Goal: Task Accomplishment & Management: Manage account settings

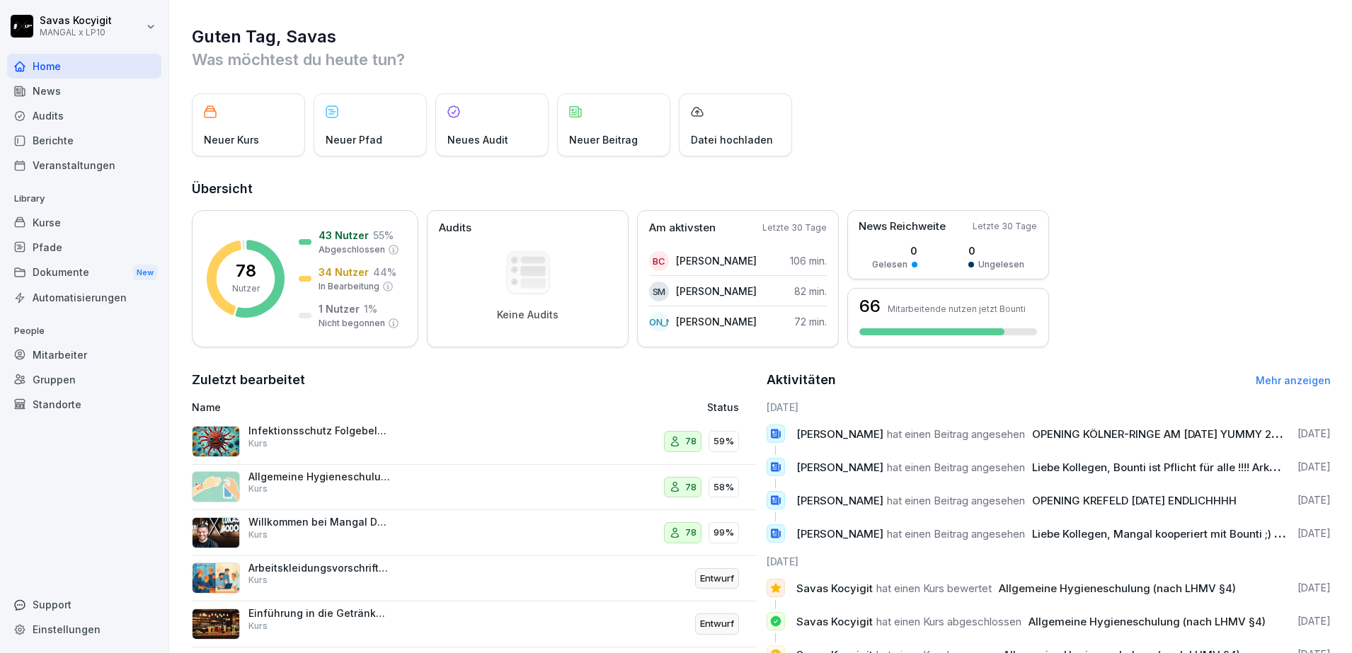
scroll to position [94, 0]
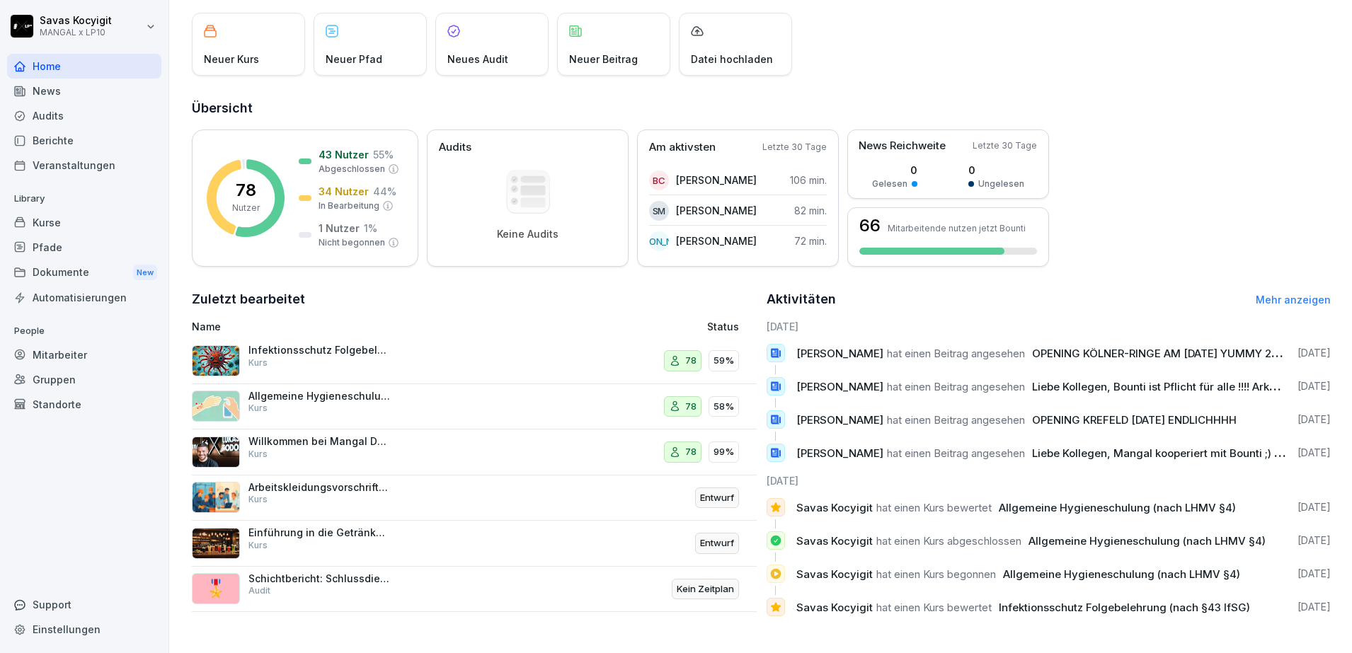
click at [1275, 294] on link "Mehr anzeigen" at bounding box center [1293, 300] width 75 height 12
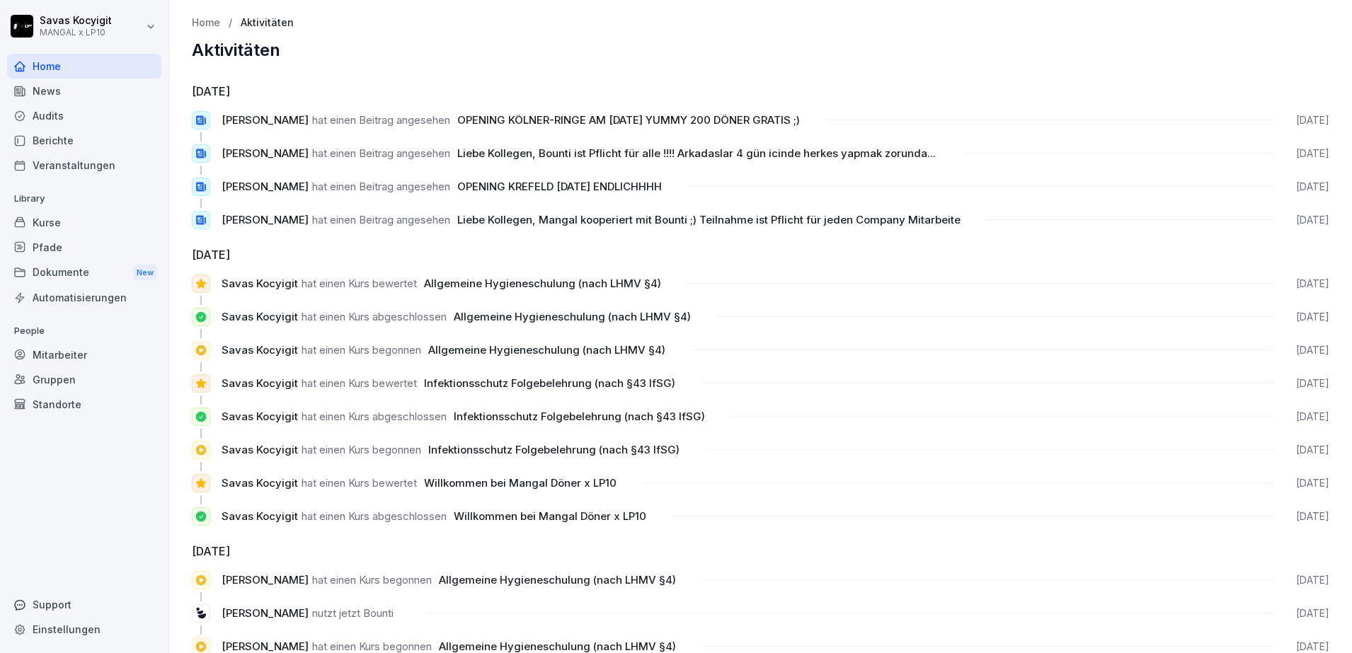
click at [64, 130] on div "Berichte" at bounding box center [84, 140] width 154 height 25
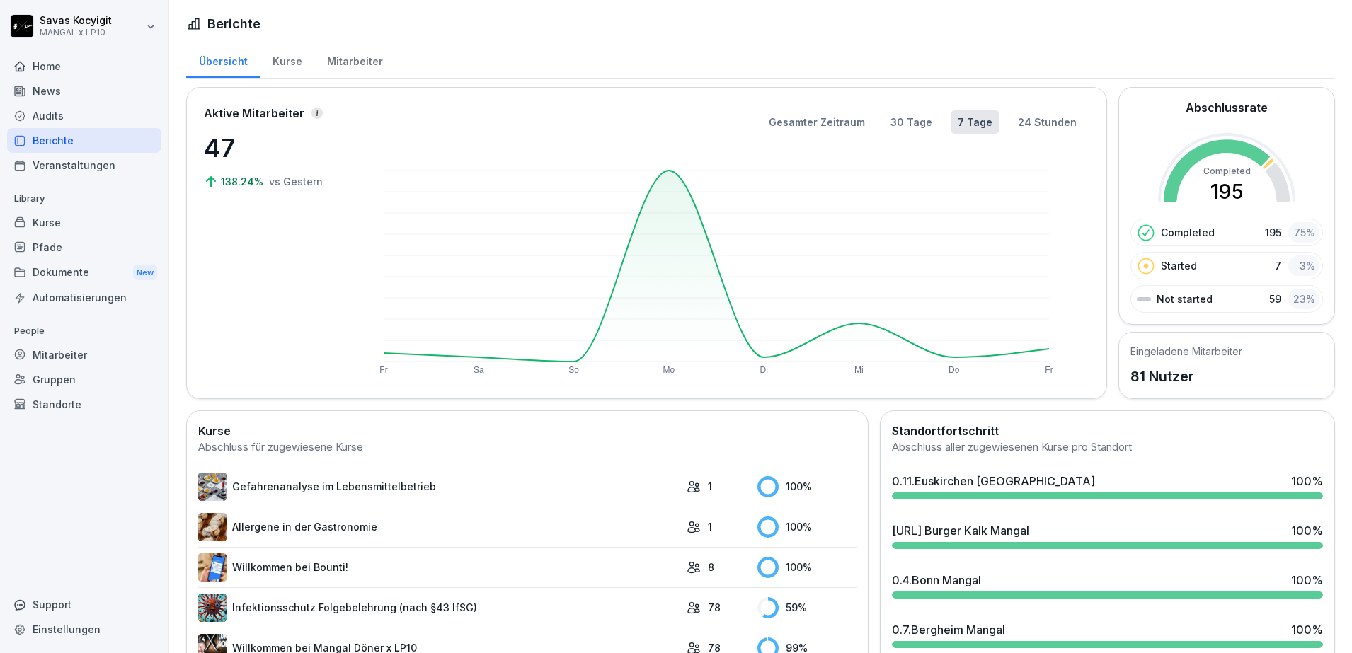
click at [73, 219] on div "Kurse" at bounding box center [84, 222] width 154 height 25
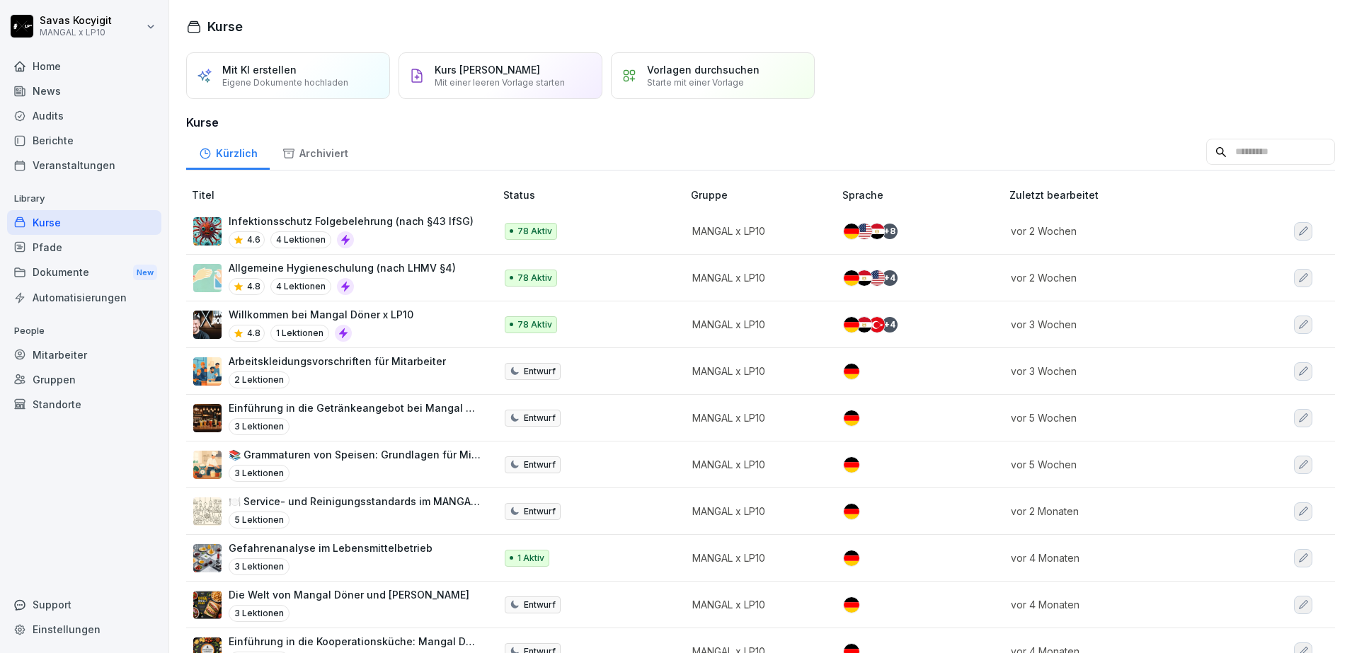
click at [447, 290] on div "Allgemeine Hygieneschulung (nach LHMV §4) 4.8 4 Lektionen" at bounding box center [336, 277] width 287 height 35
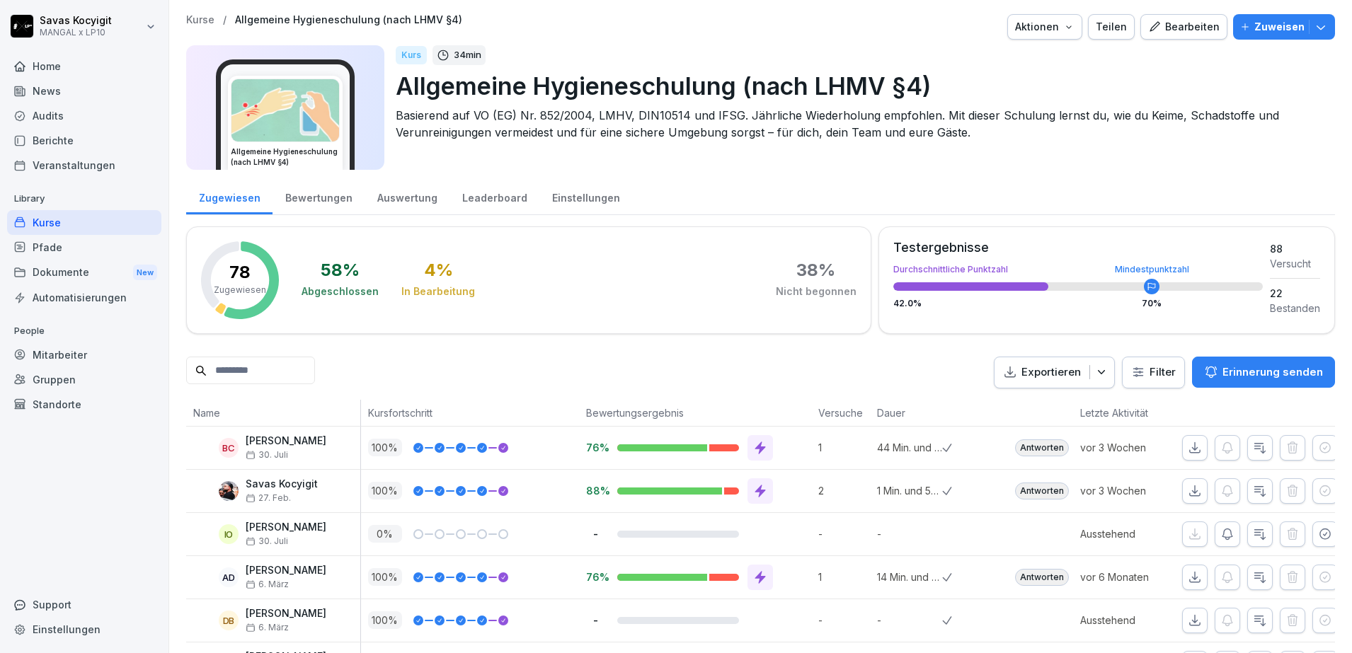
click at [62, 362] on div "Mitarbeiter" at bounding box center [84, 355] width 154 height 25
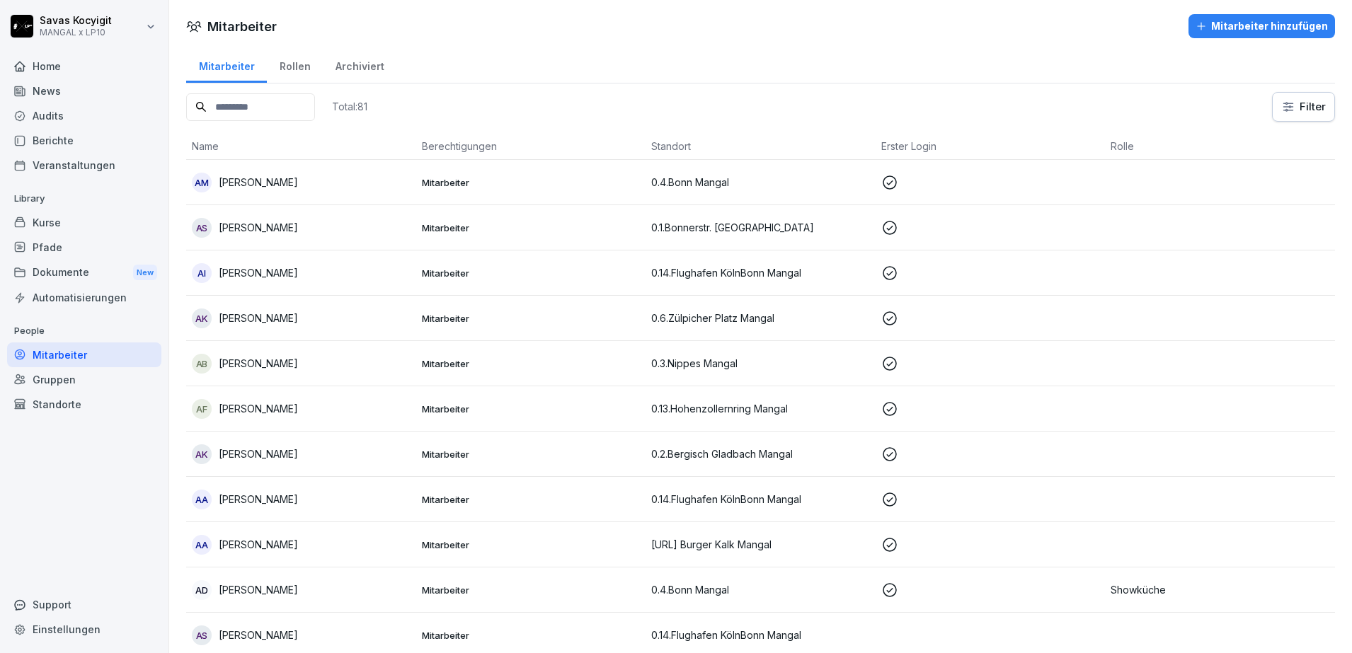
click at [1235, 29] on div "Mitarbeiter hinzufügen" at bounding box center [1261, 26] width 132 height 16
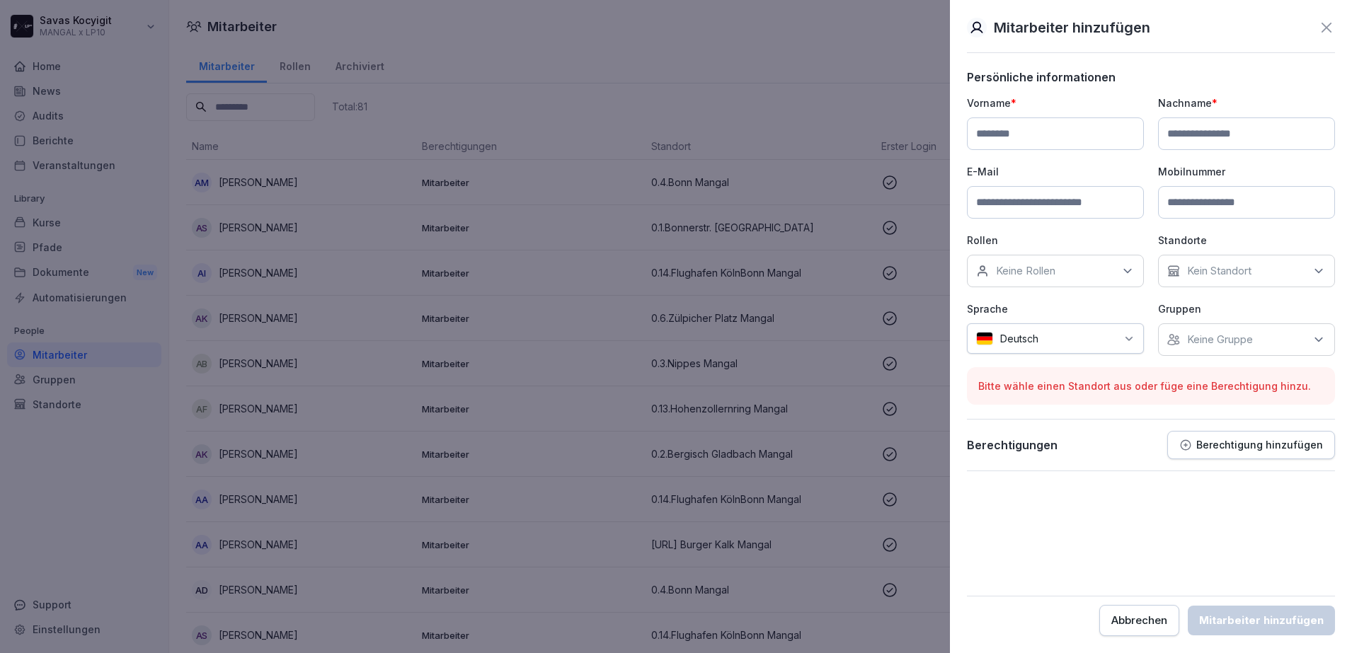
click at [1035, 125] on input at bounding box center [1055, 133] width 177 height 33
type input "*"
type input "*****"
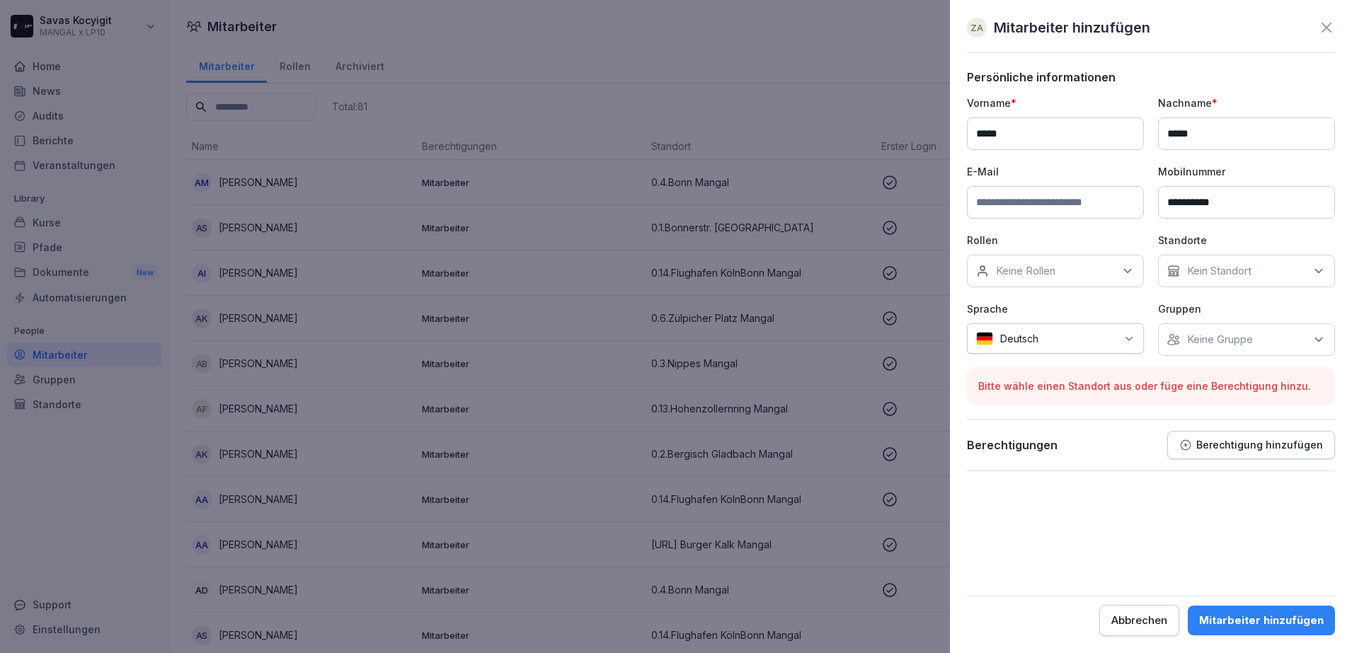
click at [1236, 282] on div "Kein Standort" at bounding box center [1246, 271] width 177 height 33
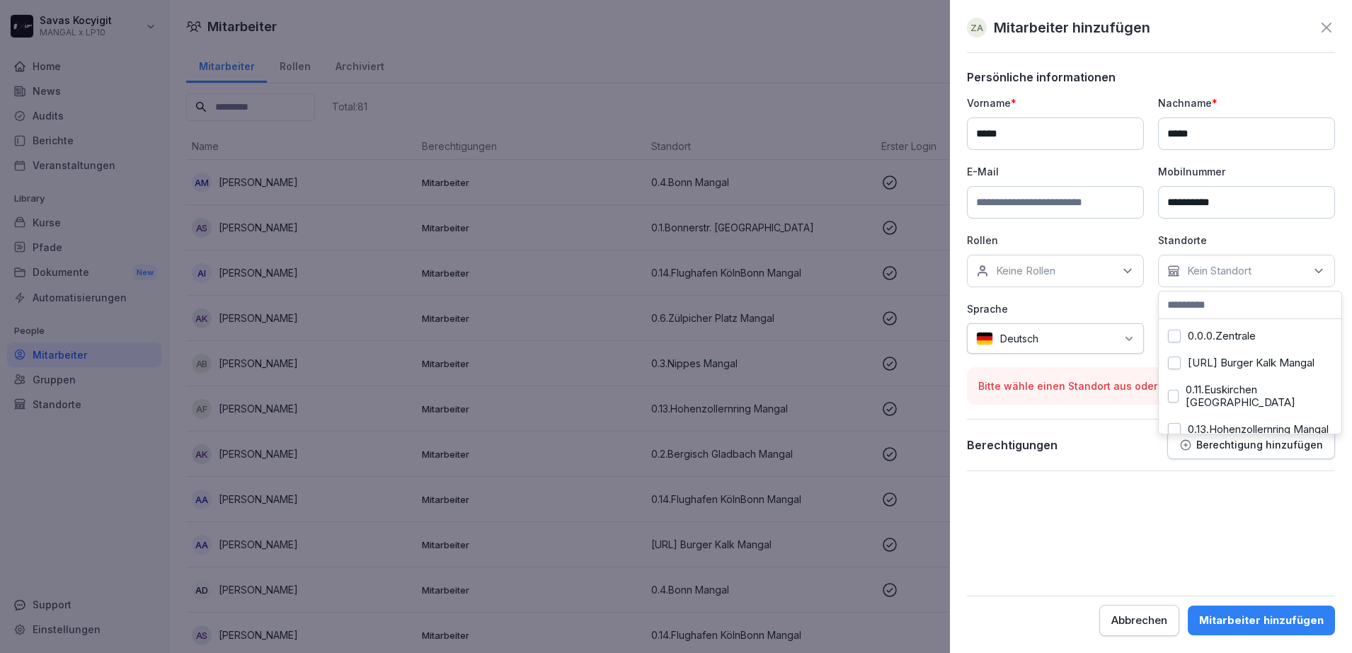
scroll to position [40, 0]
click at [1174, 396] on button "0.13.Hohenzollernring Mangal" at bounding box center [1174, 390] width 13 height 13
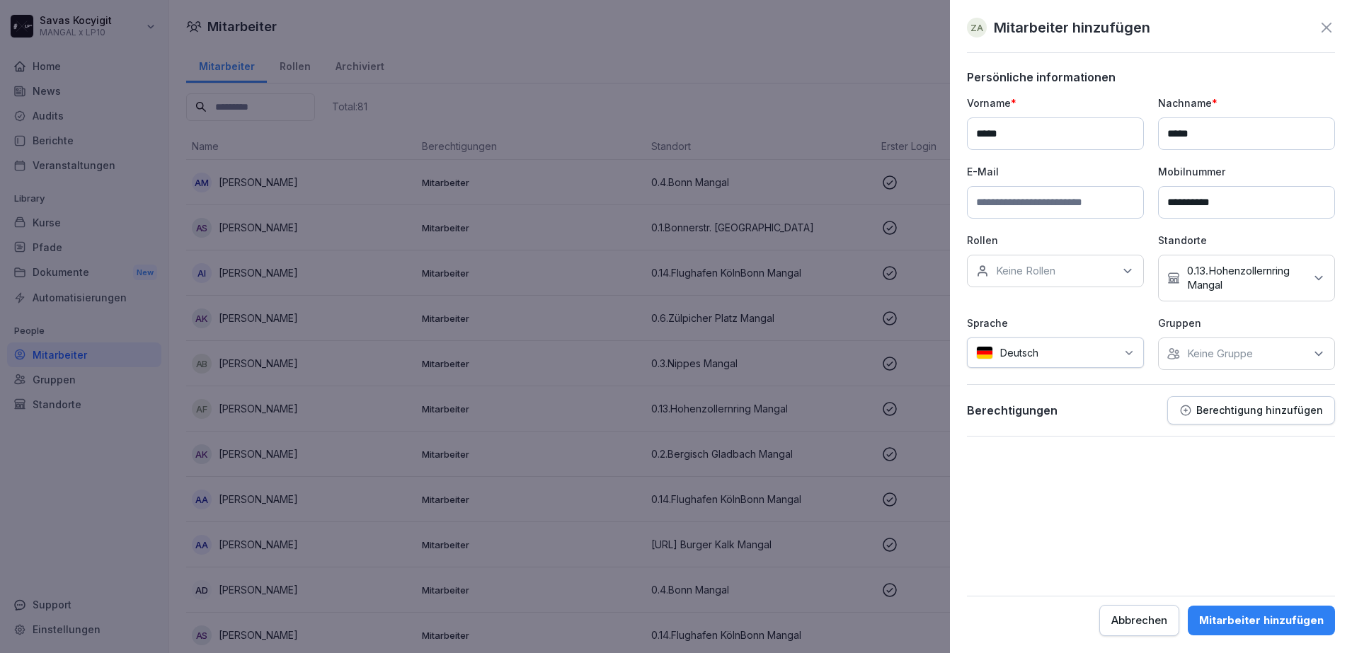
click at [1130, 381] on div "**********" at bounding box center [1151, 253] width 368 height 367
click at [1232, 357] on p "Keine Gruppe" at bounding box center [1220, 354] width 66 height 14
click at [1172, 416] on button "MANGAL x LP10" at bounding box center [1174, 419] width 13 height 13
click at [1136, 403] on div "Berechtigungen Berechtigung hinzufügen" at bounding box center [1151, 410] width 368 height 28
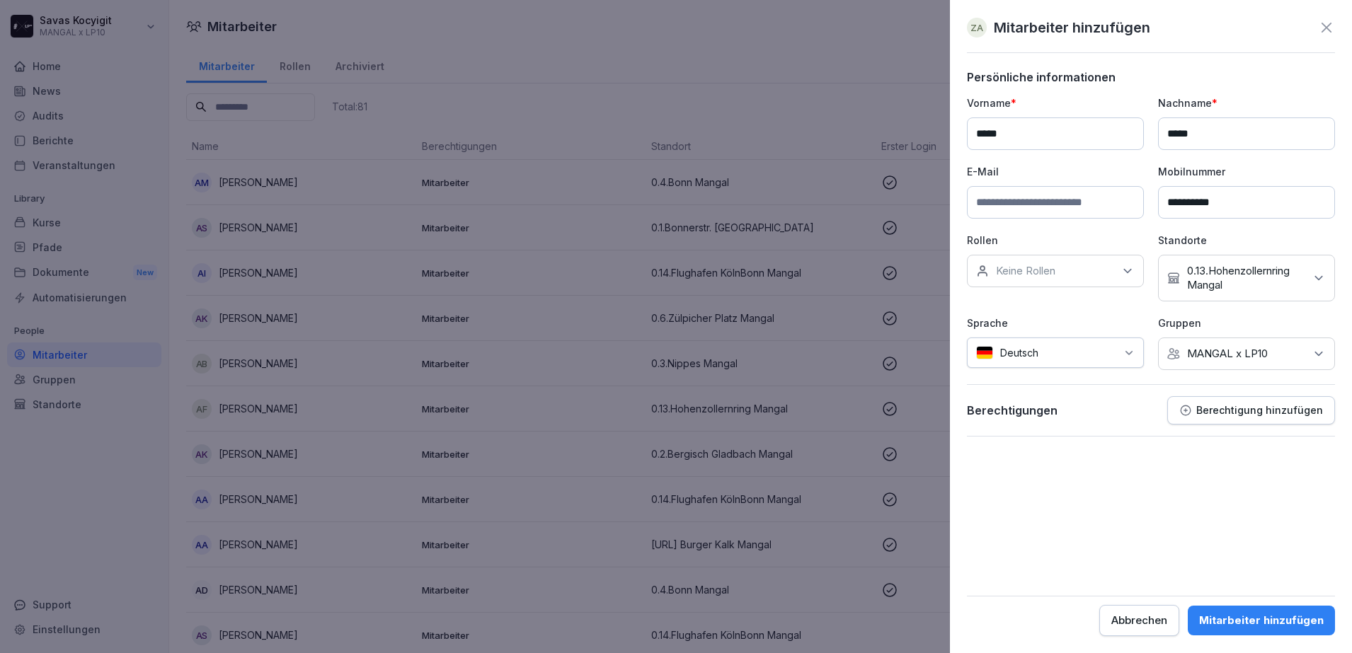
click at [1212, 408] on p "Berechtigung hinzufügen" at bounding box center [1259, 410] width 127 height 11
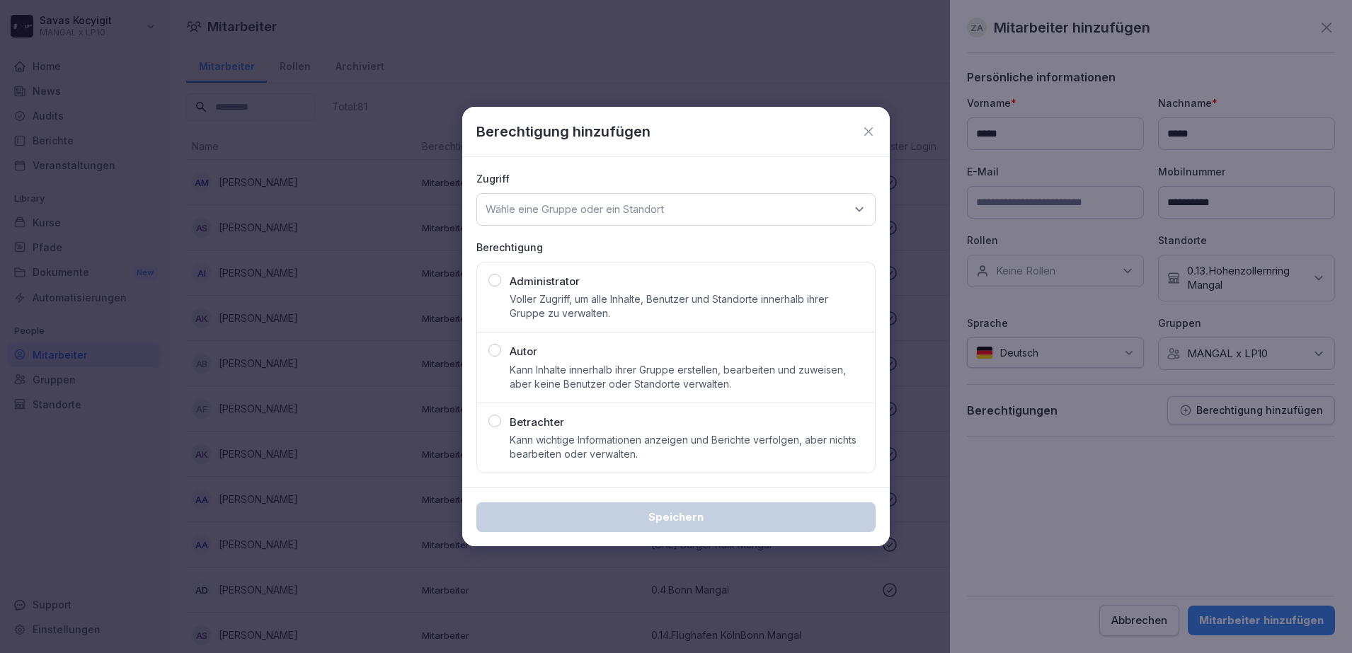
click at [682, 204] on div "Wähle eine Gruppe oder ein Standort" at bounding box center [675, 209] width 399 height 33
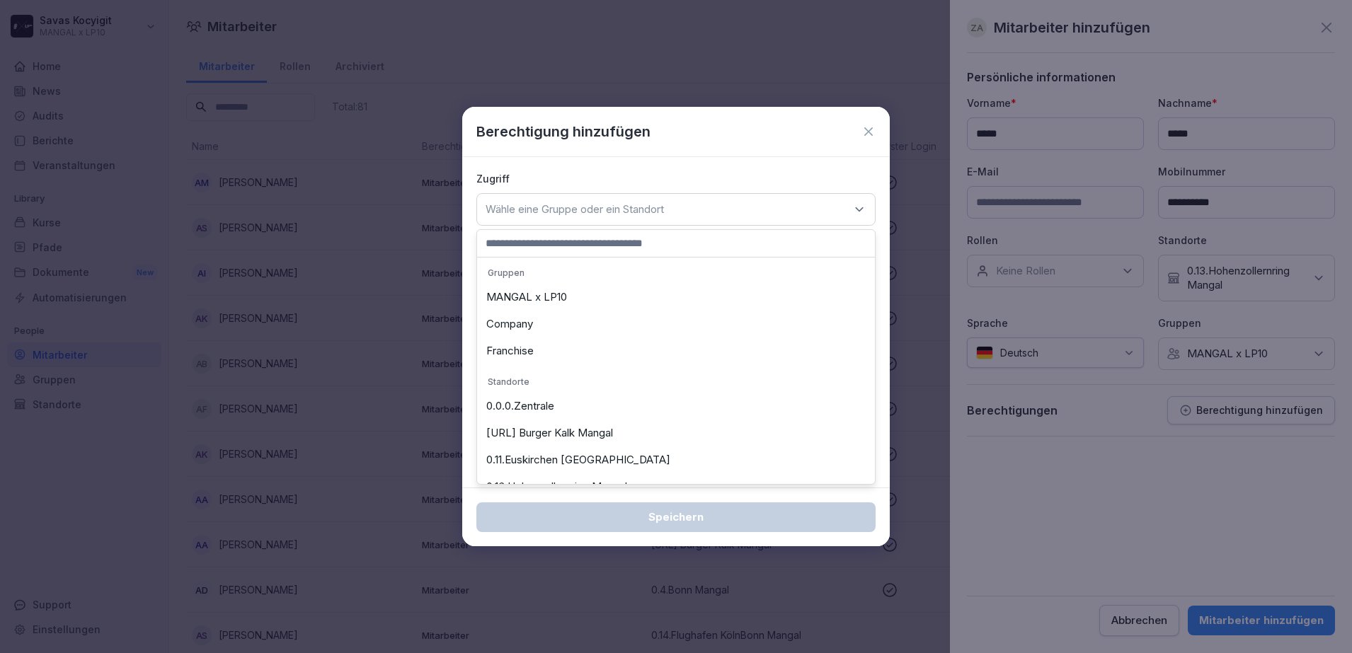
click at [682, 204] on div "Wähle eine Gruppe oder ein Standort" at bounding box center [675, 209] width 399 height 33
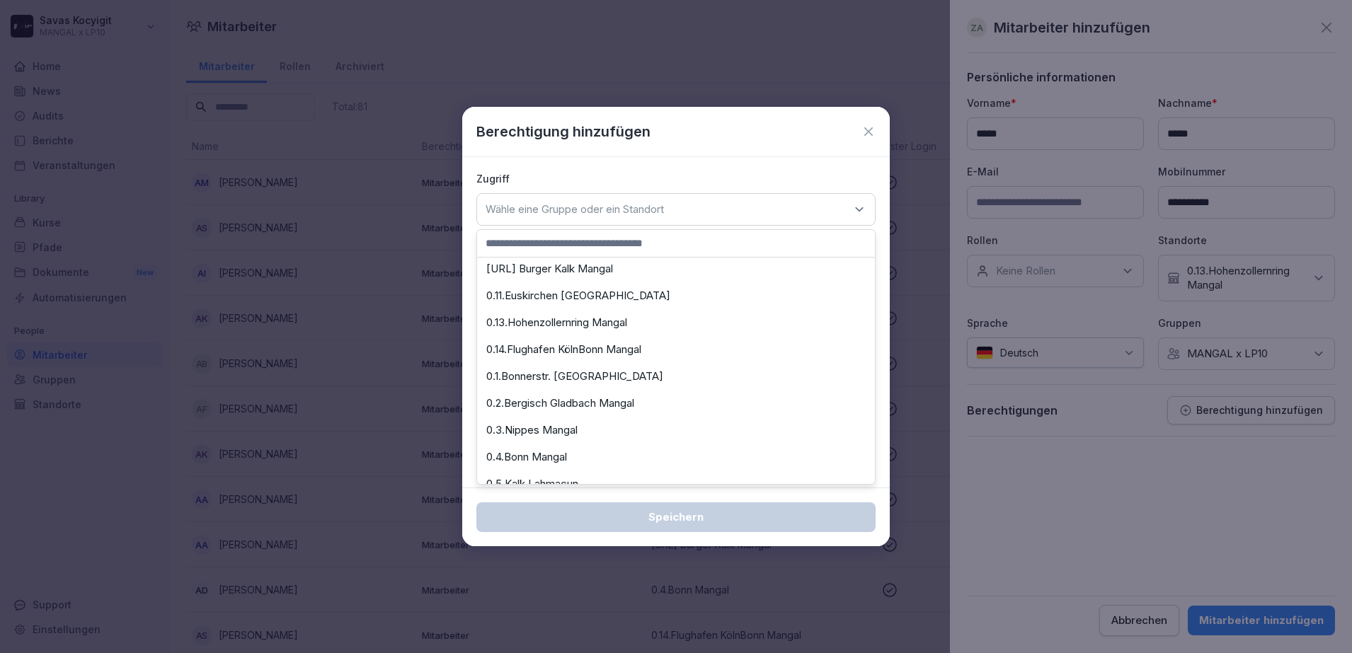
scroll to position [168, 0]
click at [666, 328] on div "0.13.Hohenzollernring Mangal" at bounding box center [676, 319] width 391 height 27
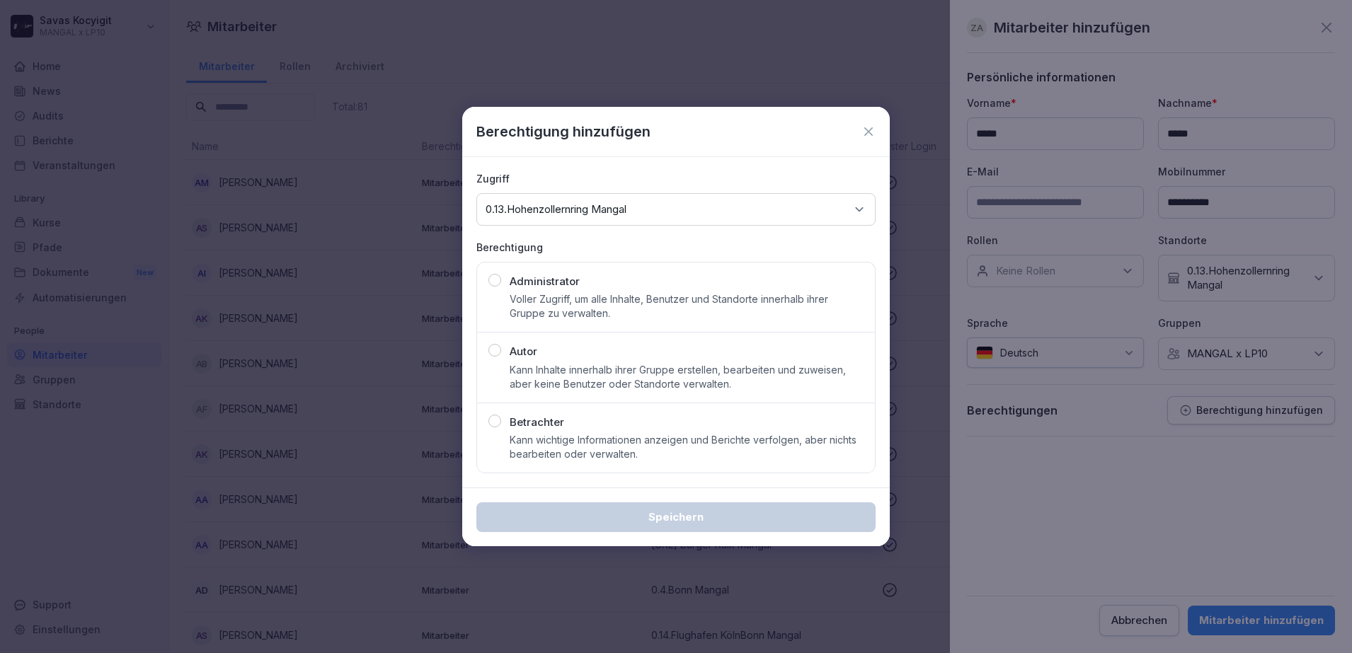
click at [495, 423] on div "button" at bounding box center [494, 421] width 13 height 13
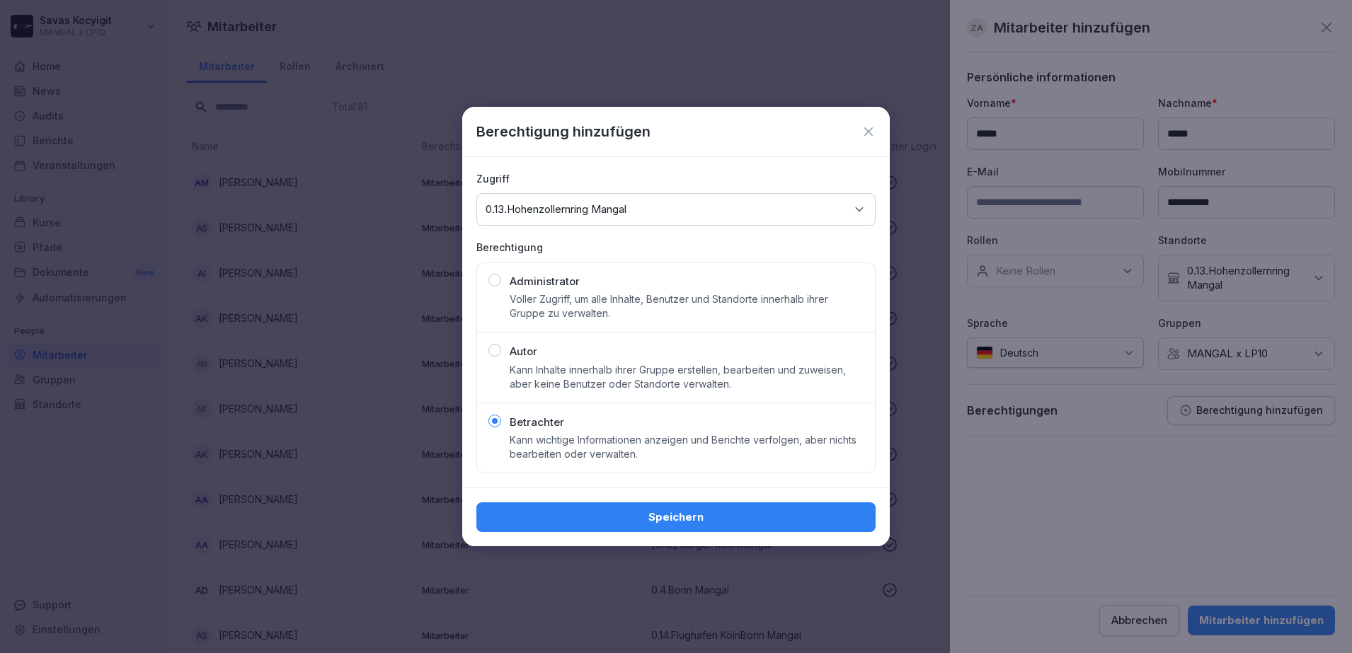
click at [635, 517] on div "Speichern" at bounding box center [676, 518] width 377 height 16
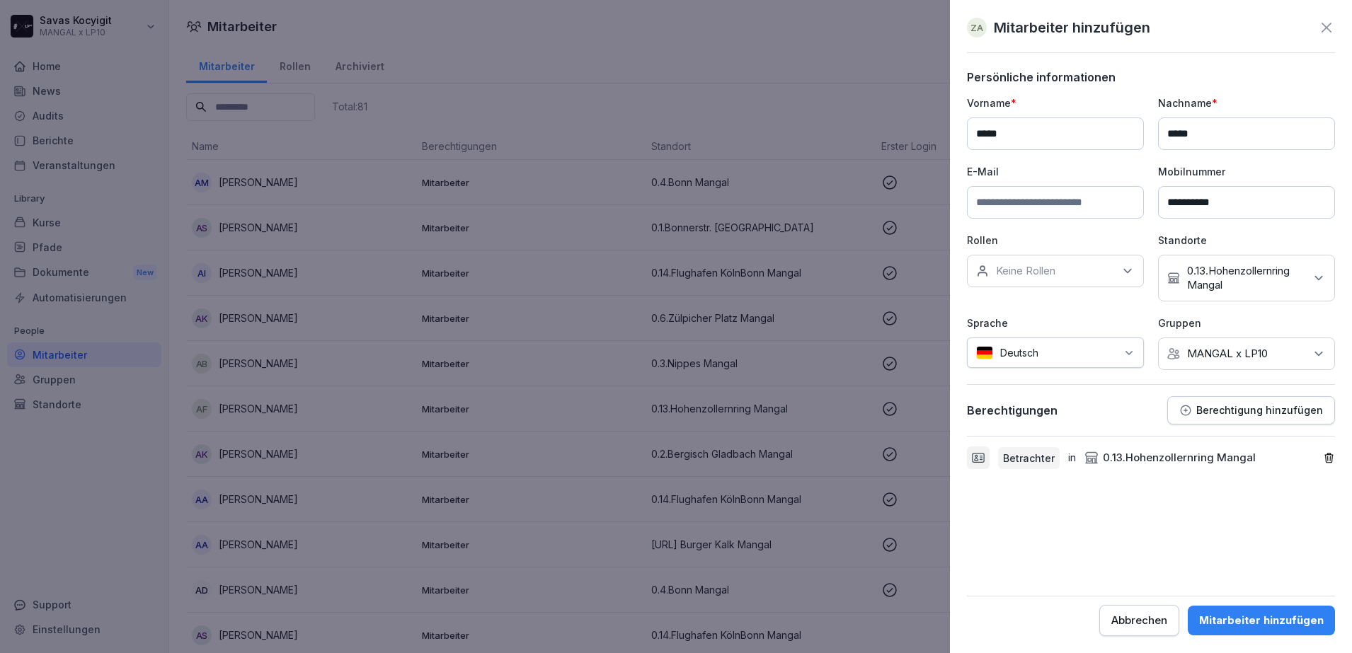
click at [1262, 202] on input "**********" at bounding box center [1246, 202] width 177 height 33
type input "**********"
click at [1245, 619] on div "Mitarbeiter hinzufügen" at bounding box center [1261, 621] width 125 height 16
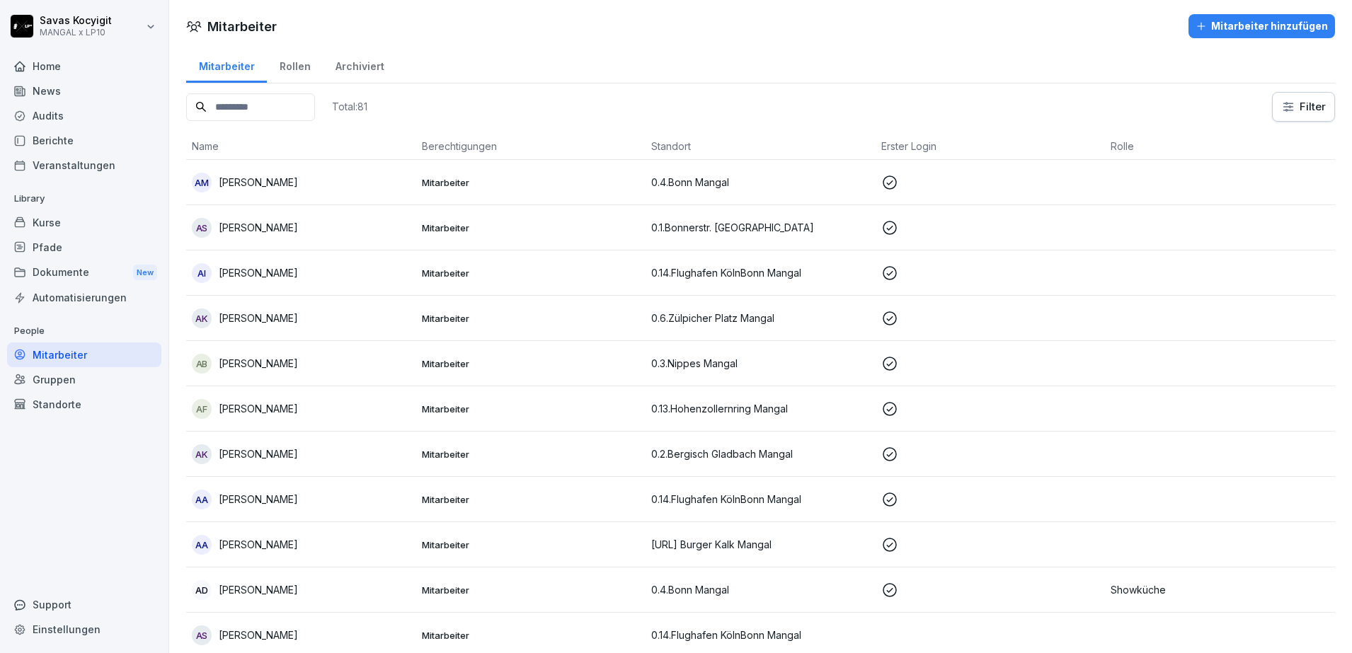
click at [100, 352] on div "Mitarbeiter" at bounding box center [84, 355] width 154 height 25
click at [61, 230] on div "Kurse" at bounding box center [84, 222] width 154 height 25
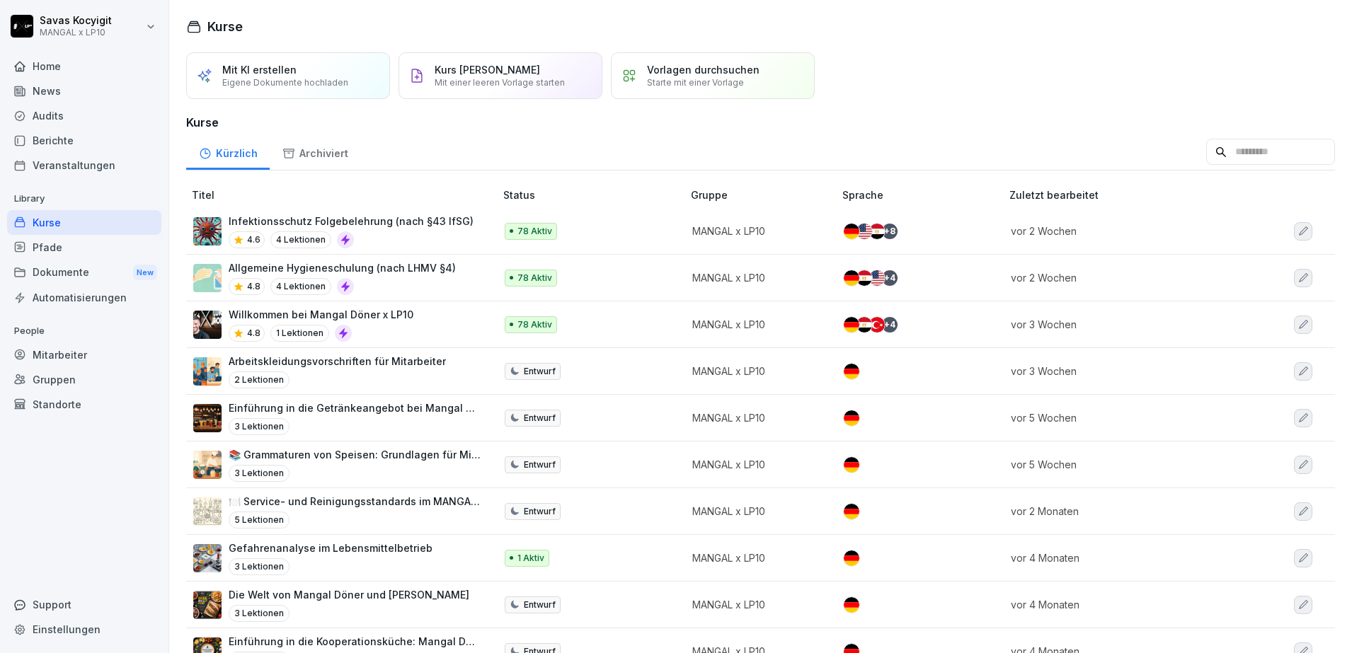
click at [54, 360] on div "Mitarbeiter" at bounding box center [84, 355] width 154 height 25
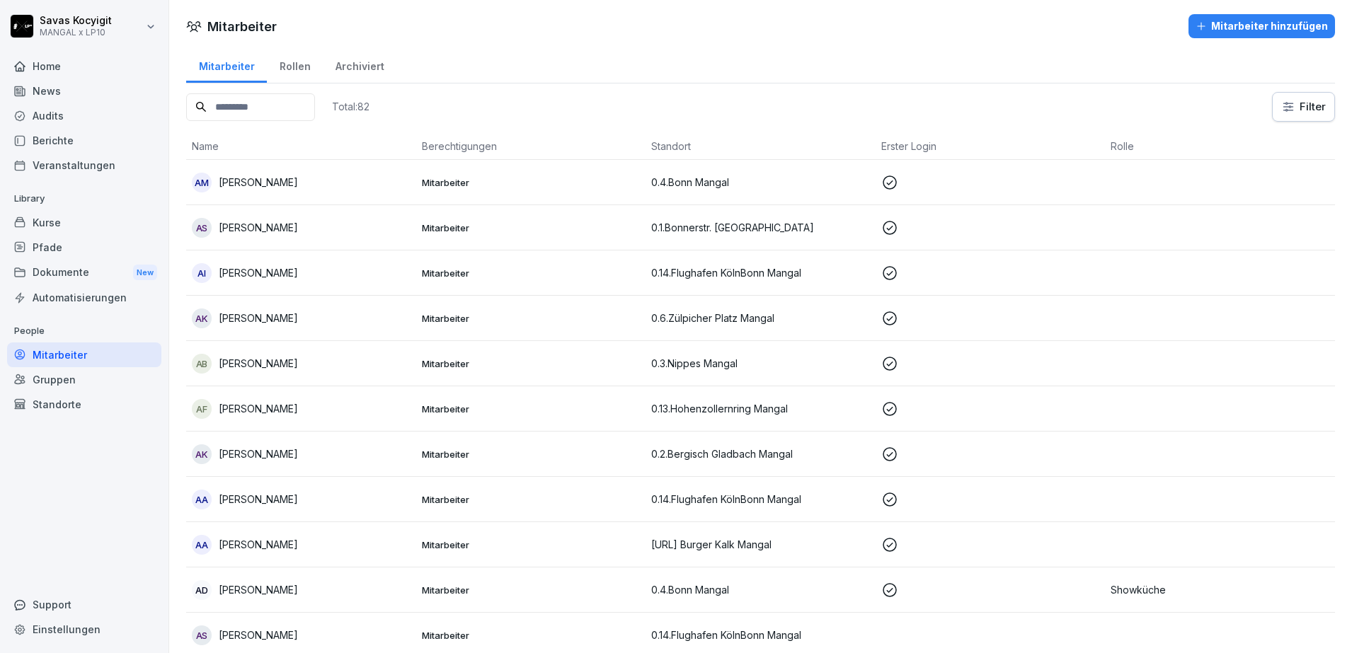
click at [294, 111] on input at bounding box center [250, 107] width 129 height 28
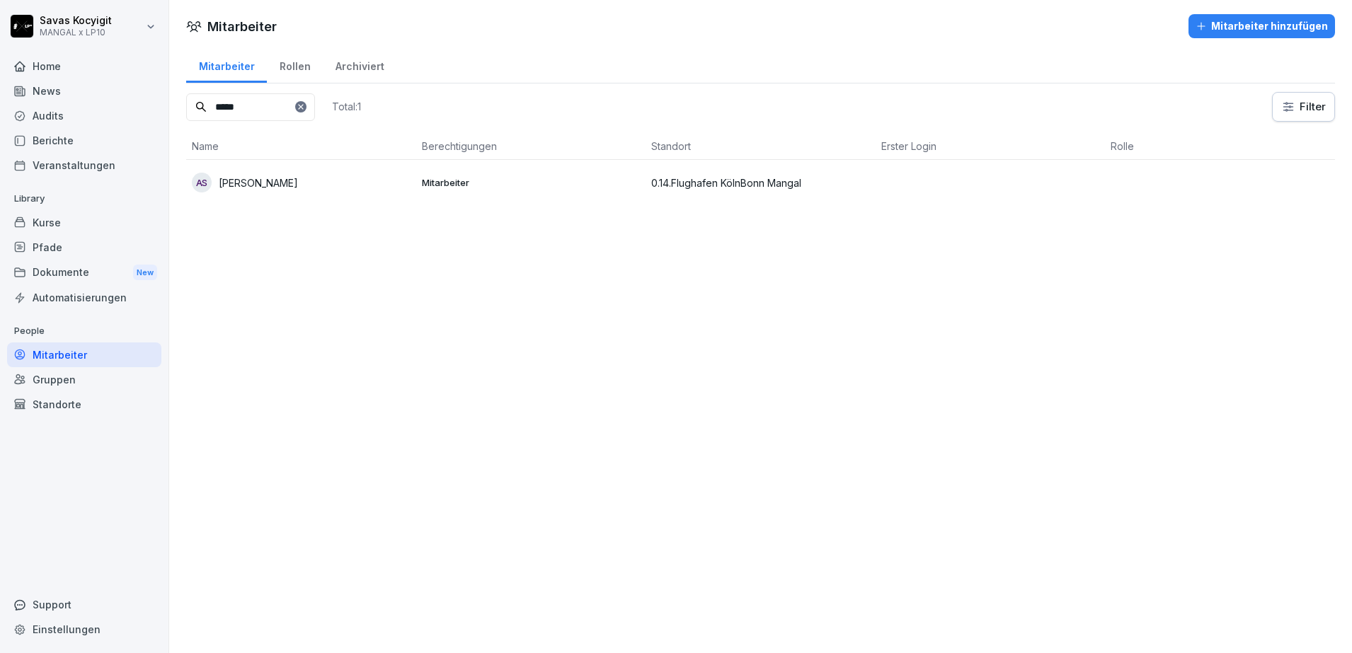
type input "*****"
click at [289, 178] on p "[PERSON_NAME]" at bounding box center [258, 183] width 79 height 15
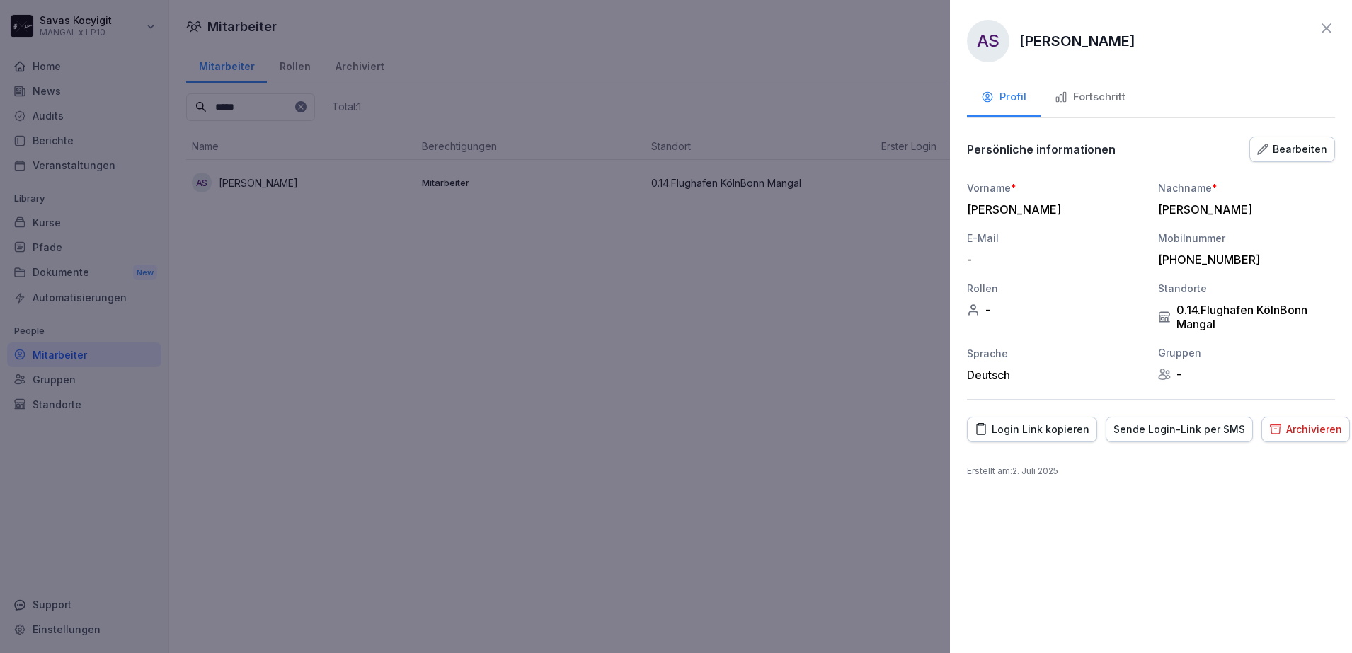
click at [1306, 160] on button "Bearbeiten" at bounding box center [1292, 149] width 86 height 25
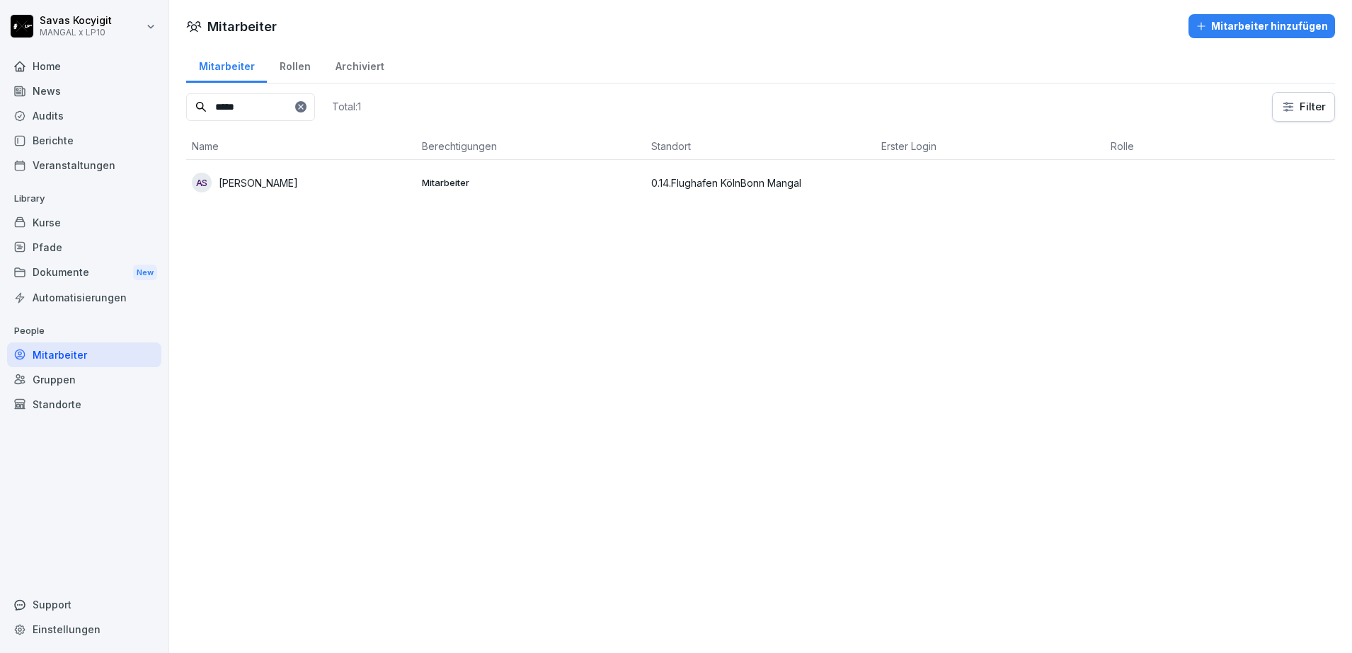
click at [273, 115] on input "*****" at bounding box center [250, 107] width 129 height 28
click at [279, 171] on td "AS [PERSON_NAME]" at bounding box center [301, 182] width 230 height 45
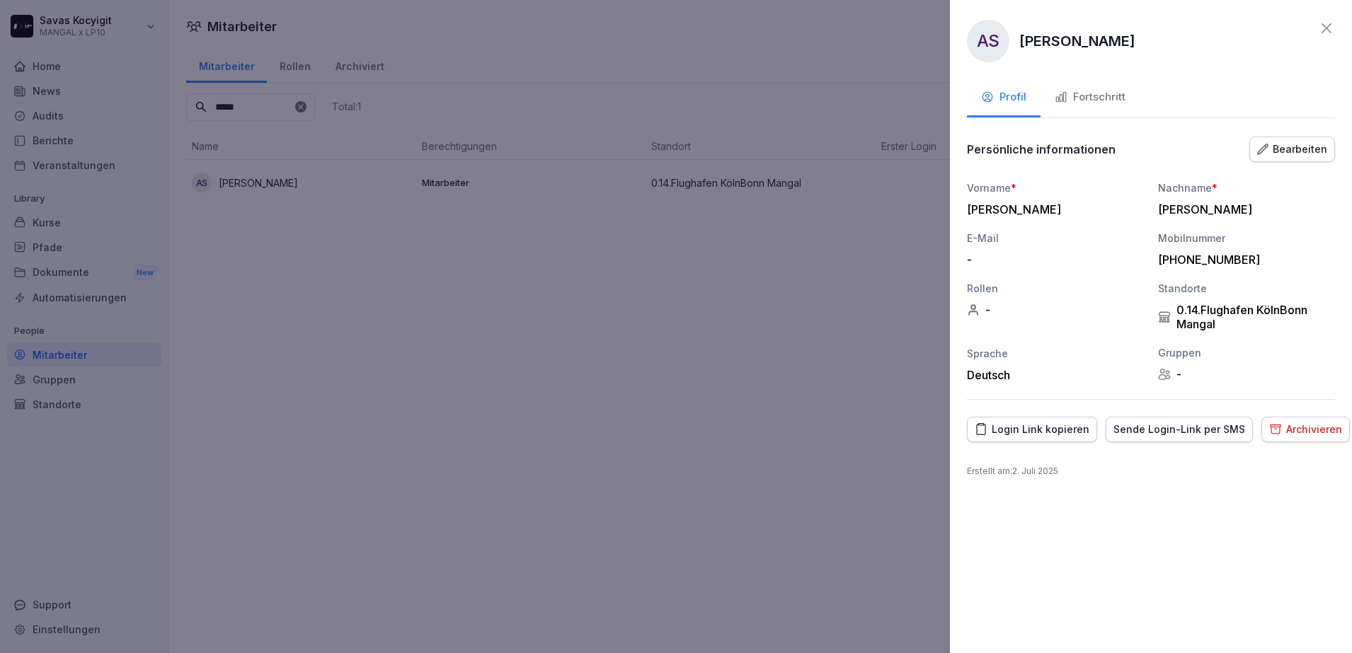
click at [1158, 434] on div "Sende Login-Link per SMS" at bounding box center [1179, 430] width 132 height 16
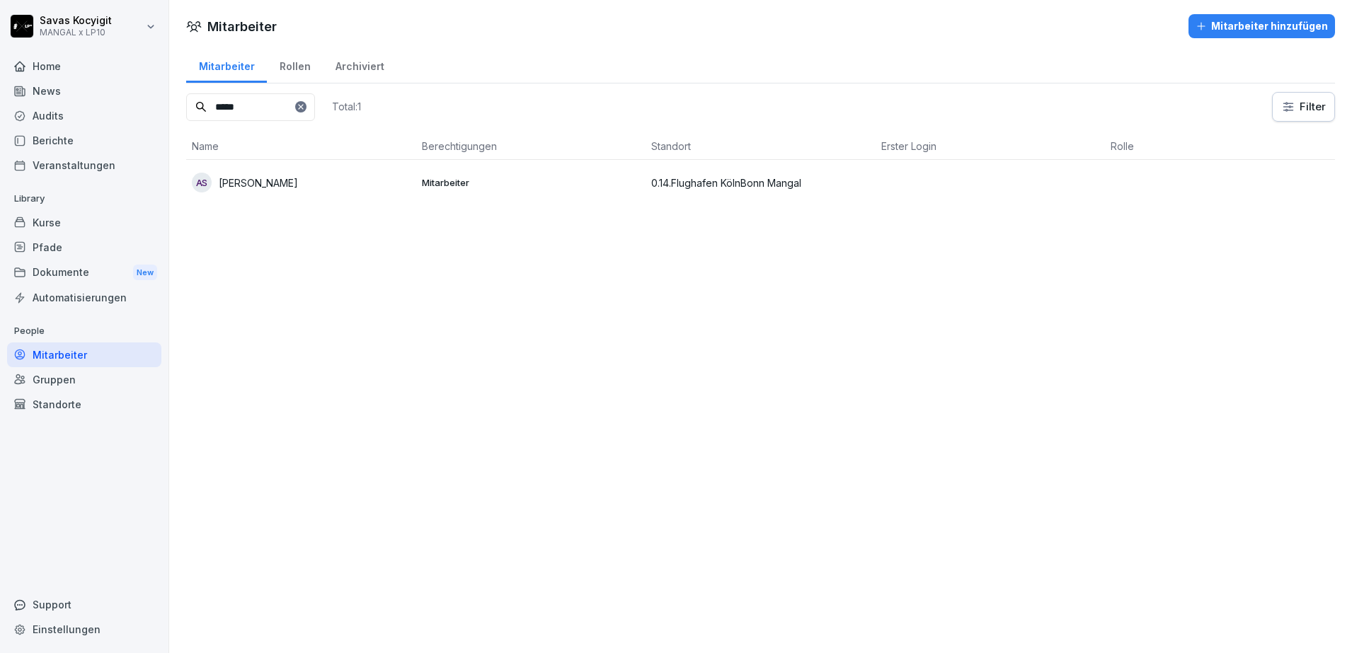
click at [305, 107] on icon at bounding box center [301, 107] width 8 height 8
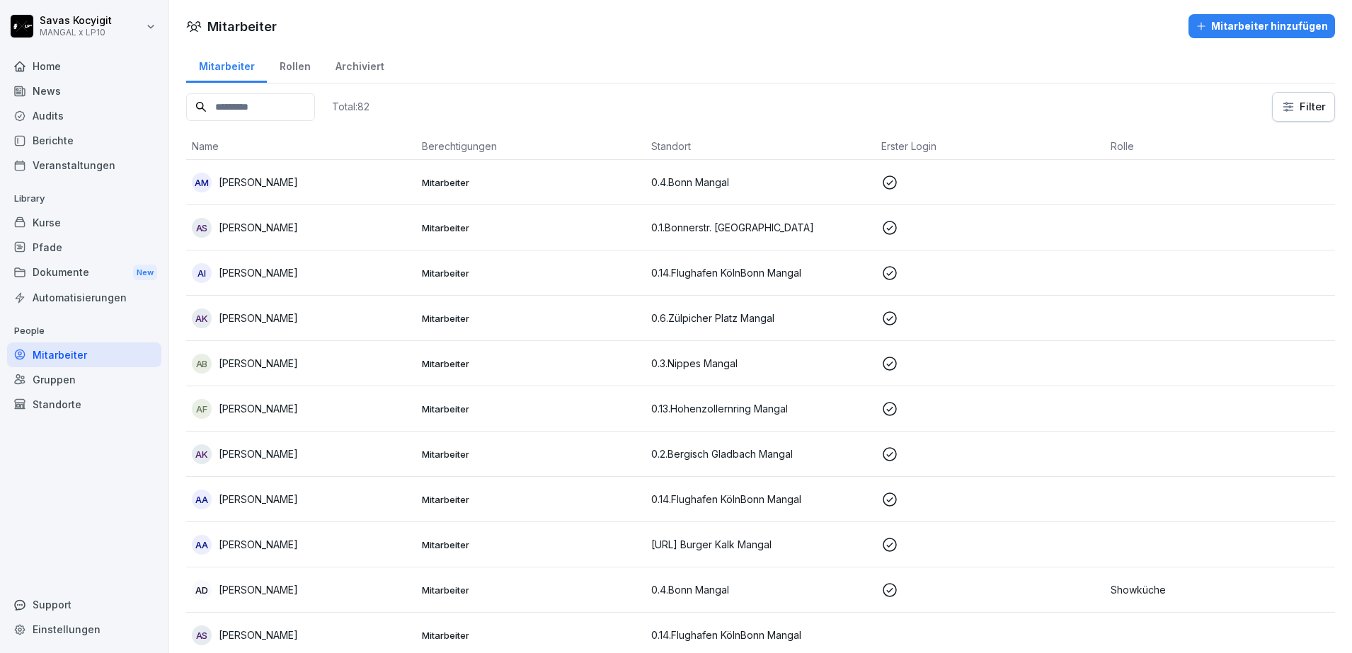
click at [315, 107] on input at bounding box center [250, 107] width 129 height 28
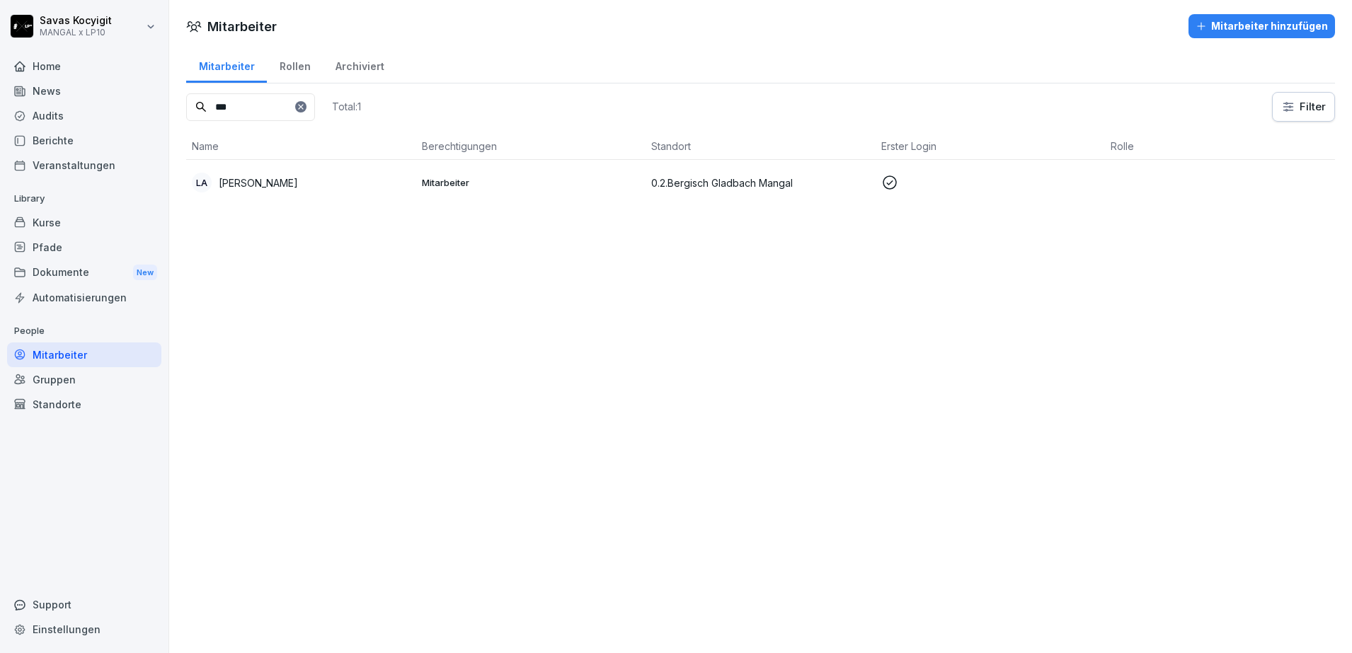
type input "***"
click at [313, 185] on div "LA Levin Almesto" at bounding box center [301, 183] width 219 height 20
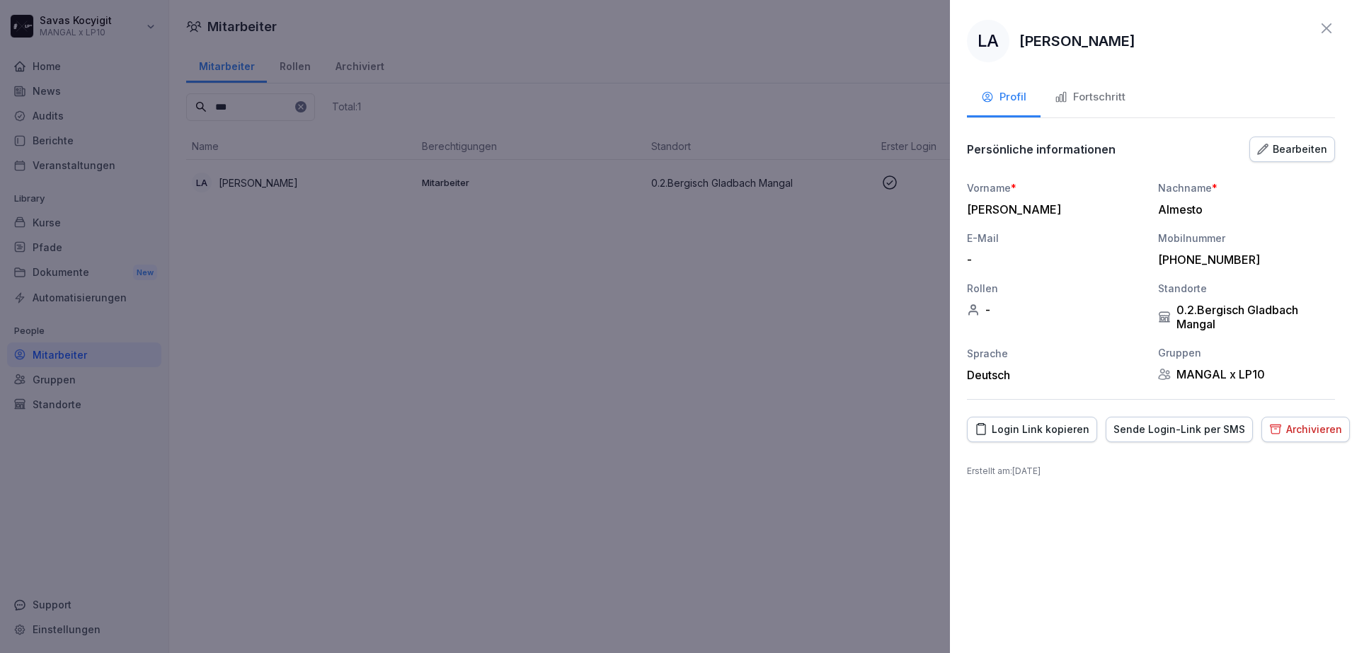
click at [1309, 155] on div "Bearbeiten" at bounding box center [1292, 150] width 70 height 16
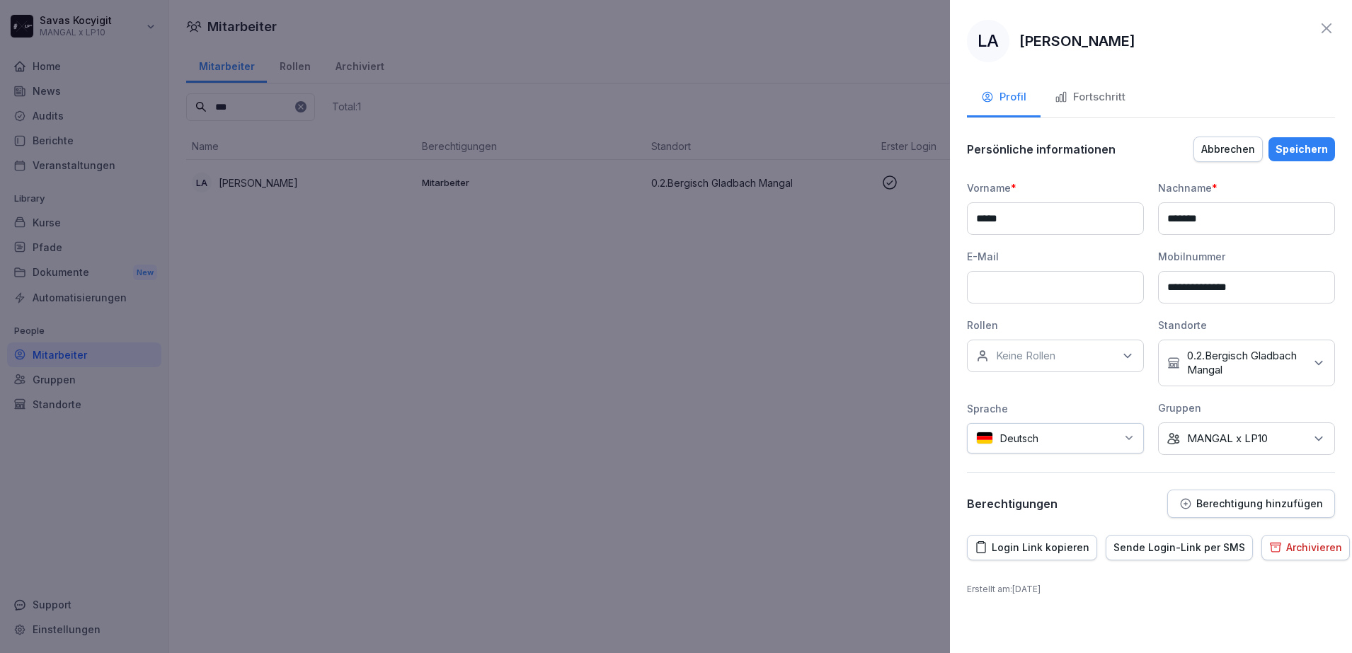
drag, startPoint x: 1270, startPoint y: 292, endPoint x: 1190, endPoint y: 280, distance: 80.9
click at [1190, 280] on input "**********" at bounding box center [1246, 287] width 177 height 33
type input "**********"
click at [1303, 153] on div "Speichern" at bounding box center [1301, 150] width 52 height 16
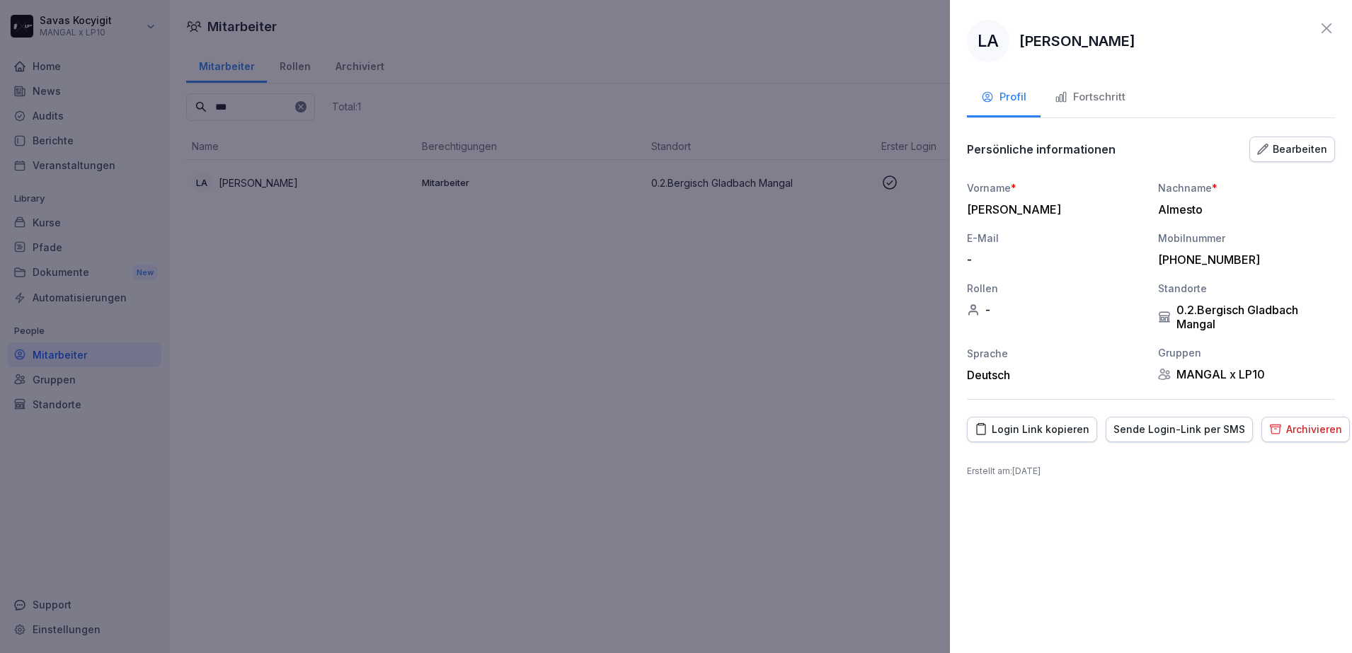
click at [1302, 151] on div "Bearbeiten" at bounding box center [1292, 150] width 70 height 16
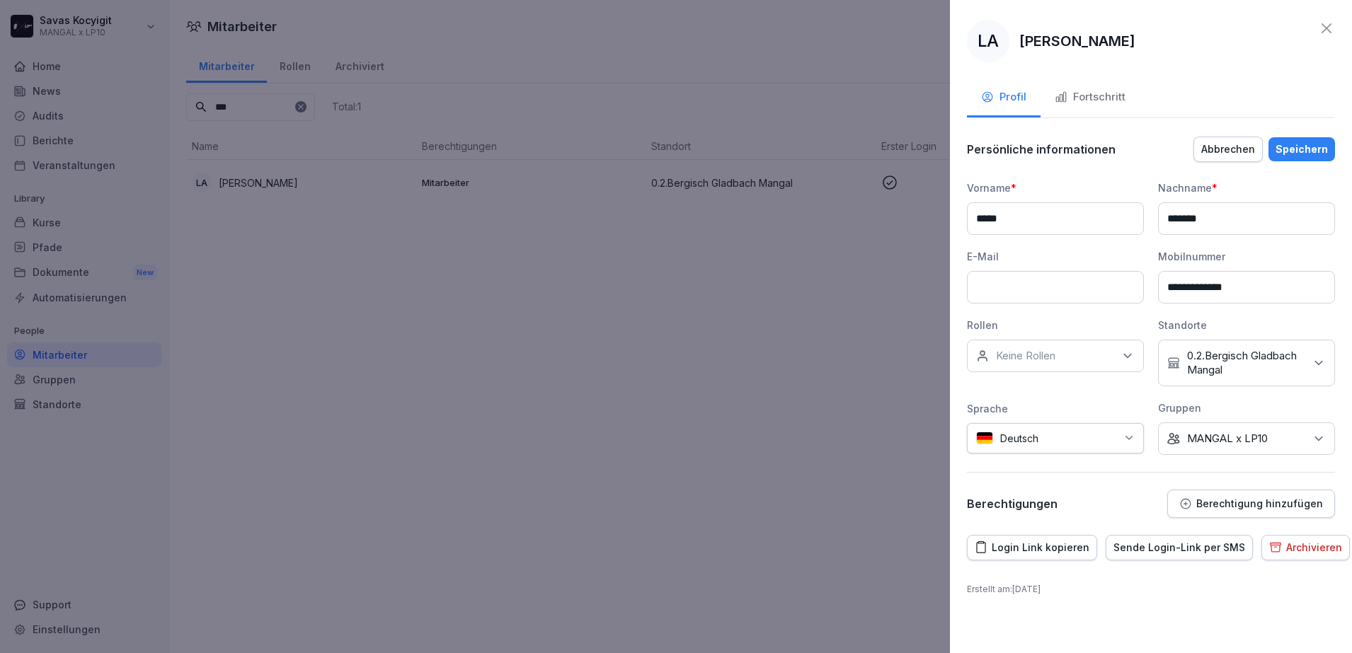
click at [1257, 285] on input "**********" at bounding box center [1246, 287] width 177 height 33
type input "**********"
click at [1307, 142] on div "Speichern" at bounding box center [1301, 150] width 52 height 16
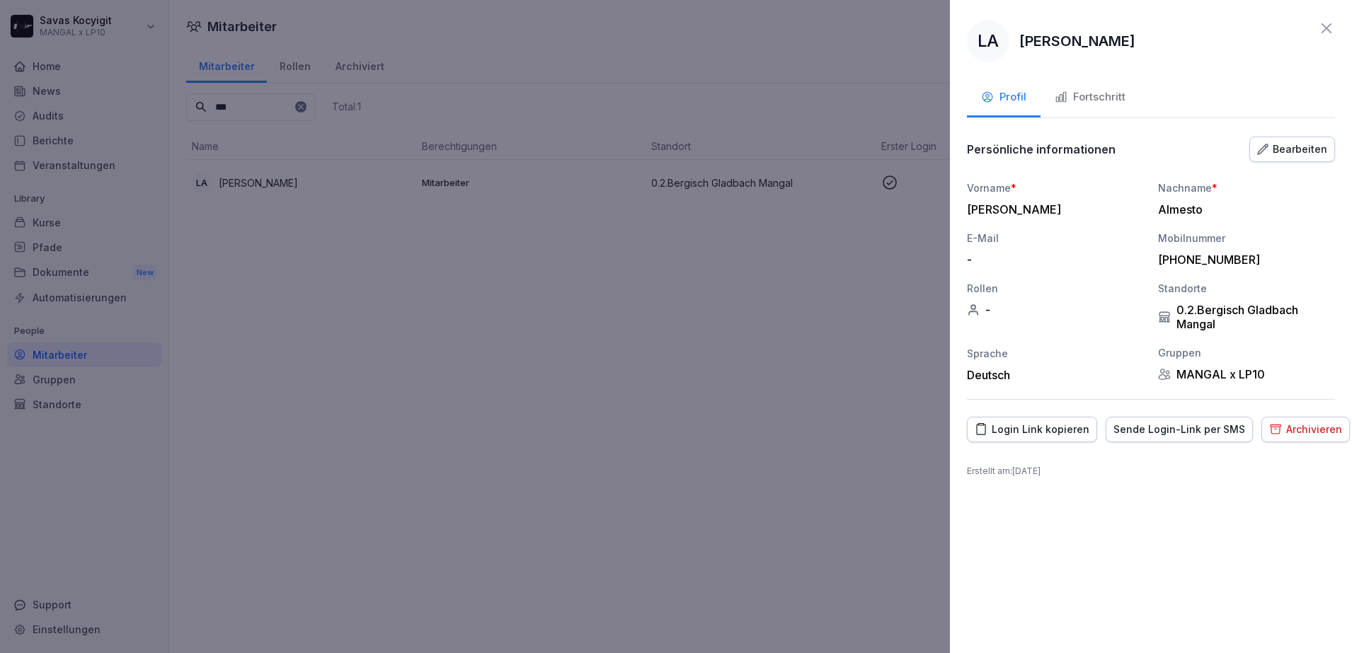
click at [1165, 422] on div "Sende Login-Link per SMS" at bounding box center [1179, 430] width 132 height 16
click at [1116, 105] on button "Fortschritt" at bounding box center [1089, 98] width 99 height 38
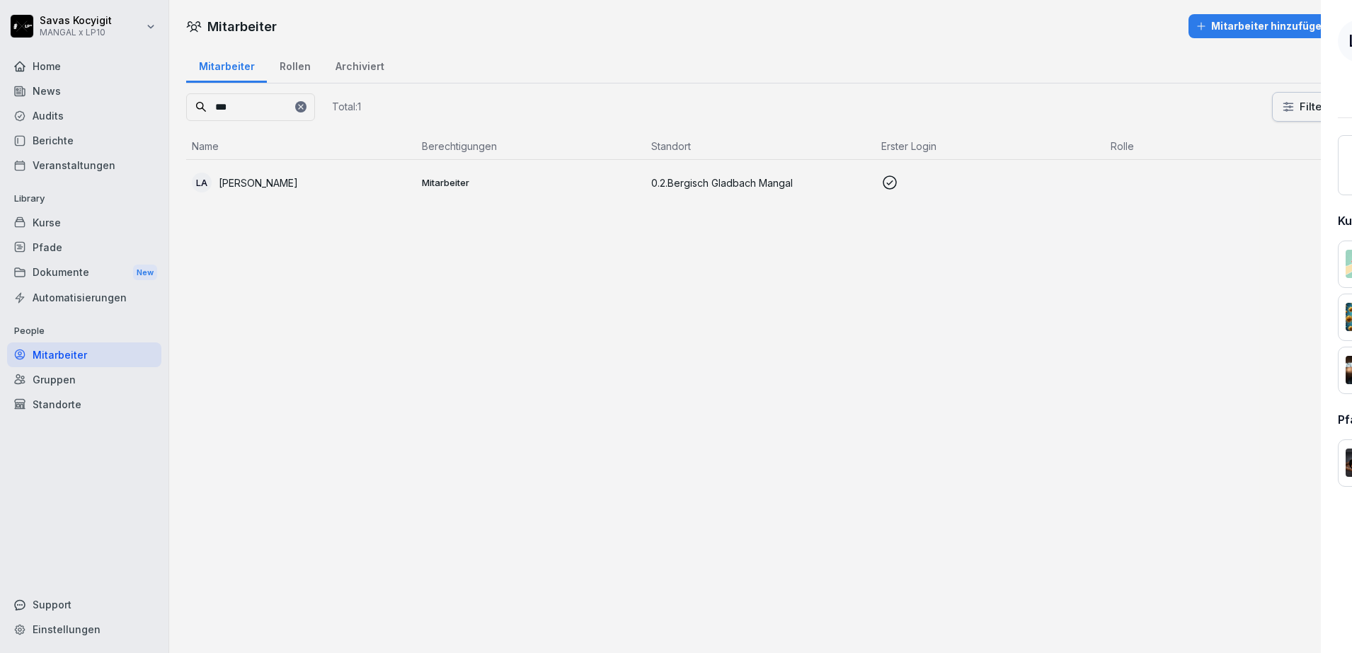
click at [808, 471] on div at bounding box center [676, 326] width 1352 height 653
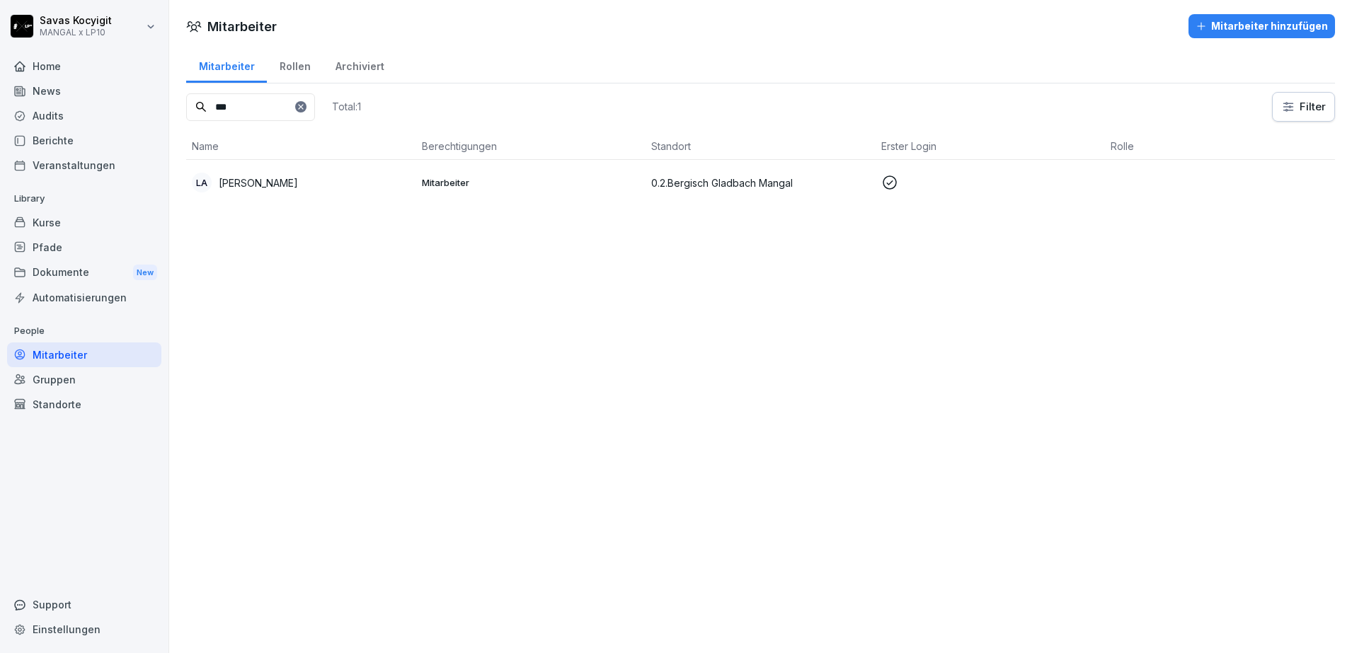
click at [662, 190] on td "0.2.Bergisch Gladbach Mangal" at bounding box center [760, 182] width 230 height 45
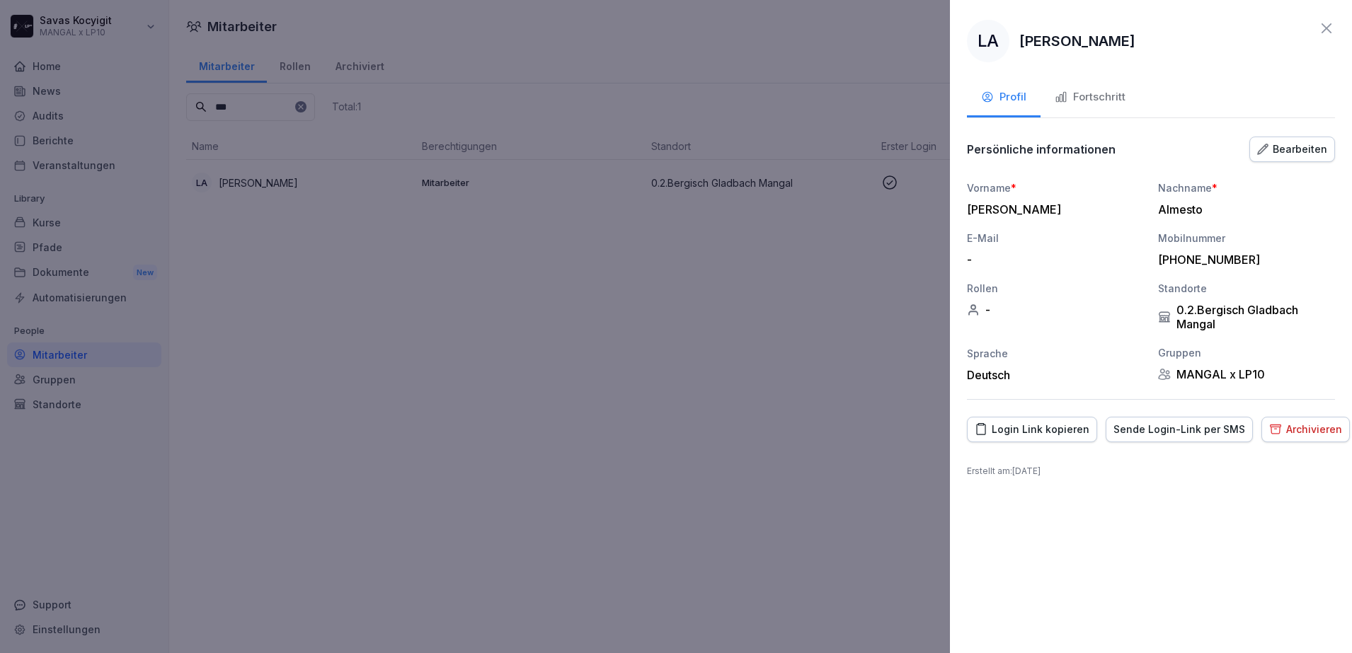
click at [1101, 101] on div "Fortschritt" at bounding box center [1090, 97] width 71 height 16
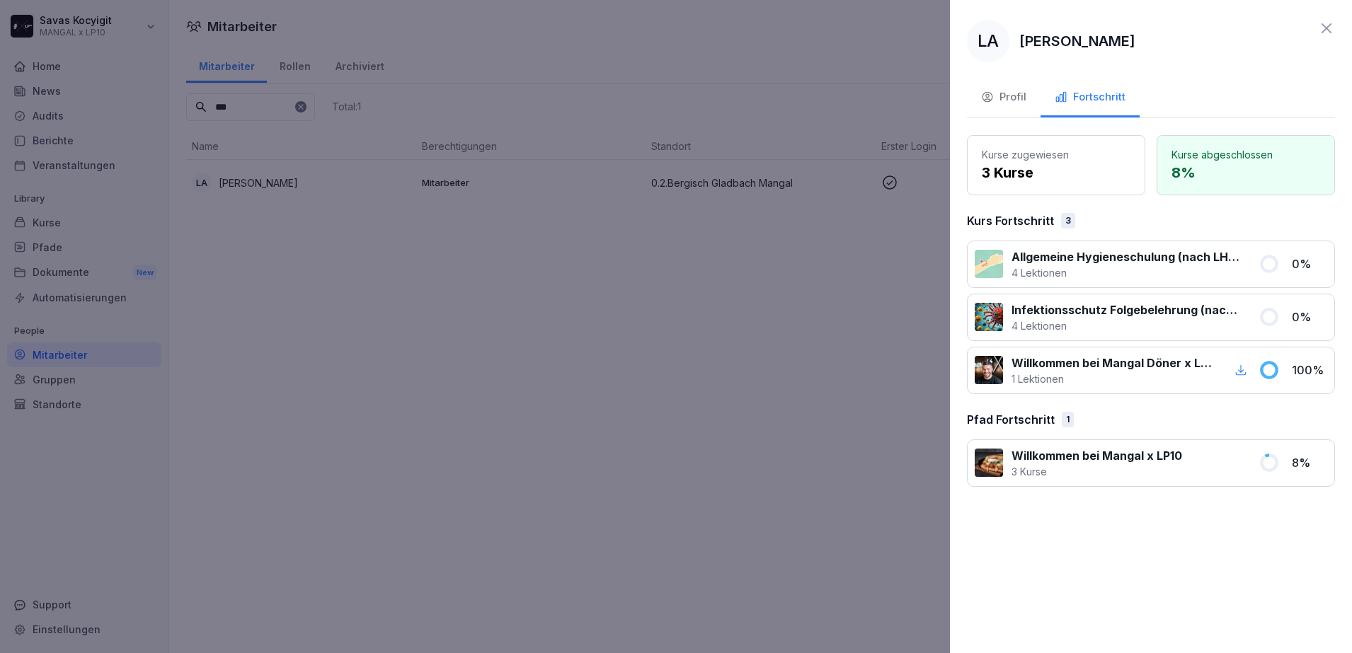
click at [1329, 29] on icon at bounding box center [1326, 28] width 17 height 17
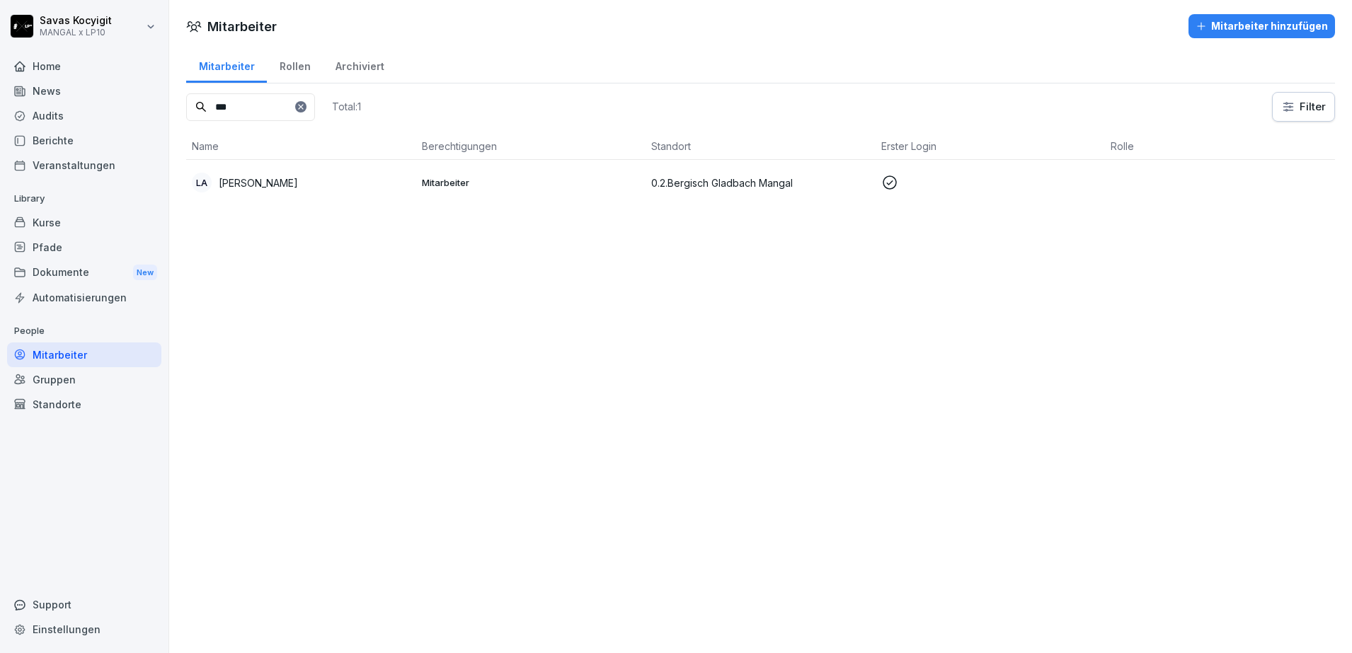
click at [986, 282] on div "Mitarbeiter Mitarbeiter hinzufügen Mitarbeiter Rollen Archiviert *** Total: 1 F…" at bounding box center [760, 326] width 1183 height 653
click at [62, 354] on div "Mitarbeiter" at bounding box center [84, 355] width 154 height 25
click at [306, 111] on div at bounding box center [300, 106] width 11 height 11
click at [303, 107] on icon at bounding box center [300, 106] width 5 height 5
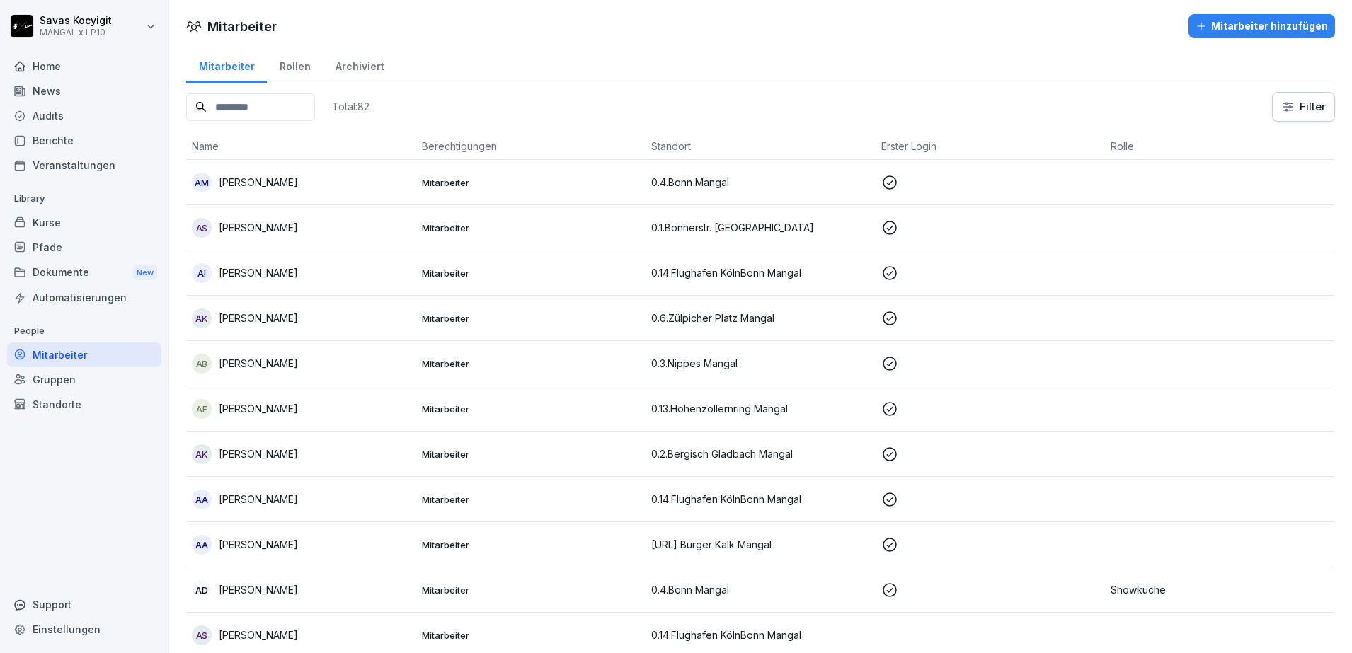
click at [294, 62] on div "Rollen" at bounding box center [295, 65] width 56 height 36
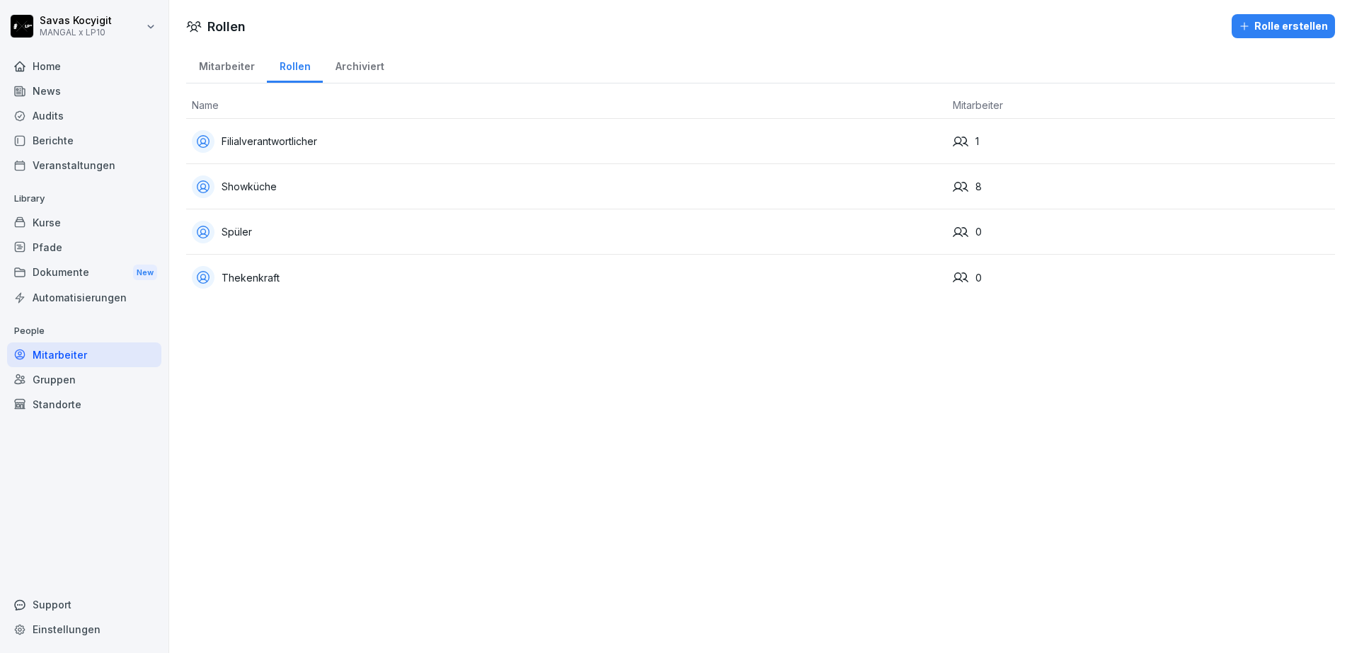
click at [353, 78] on div "Archiviert" at bounding box center [360, 65] width 74 height 36
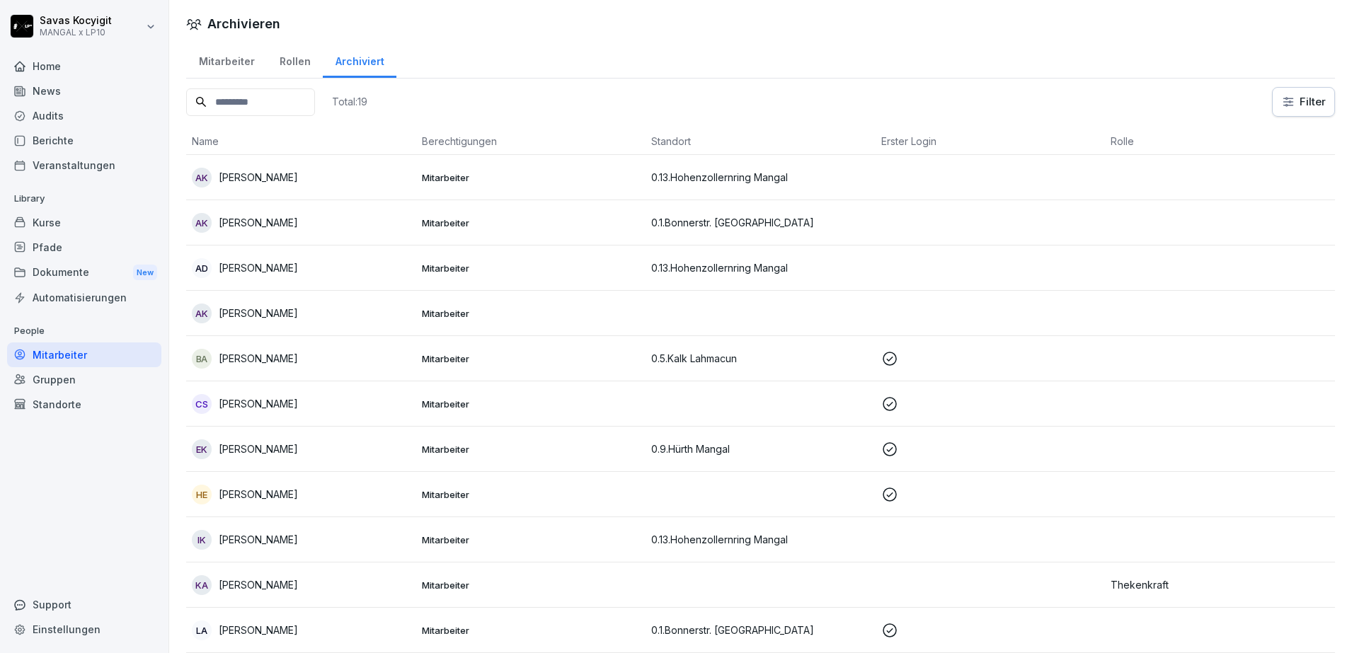
click at [224, 67] on div "Mitarbeiter" at bounding box center [226, 60] width 81 height 36
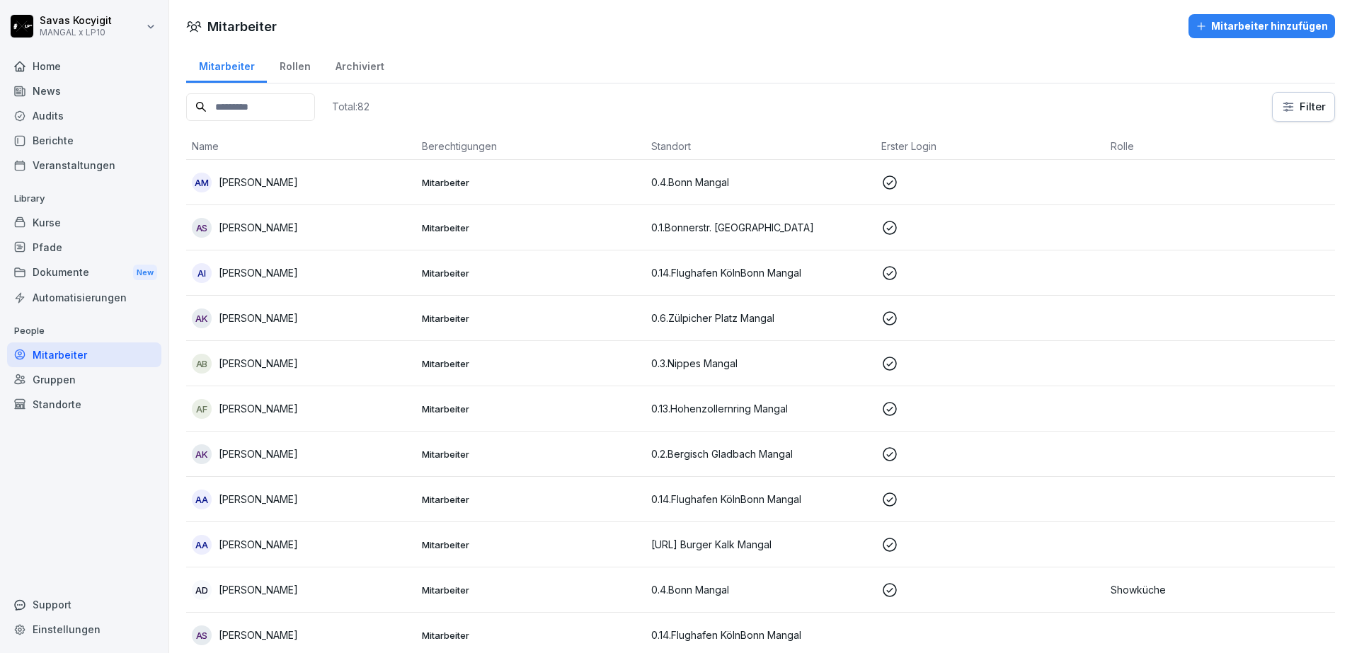
click at [290, 65] on div "Rollen" at bounding box center [295, 65] width 56 height 36
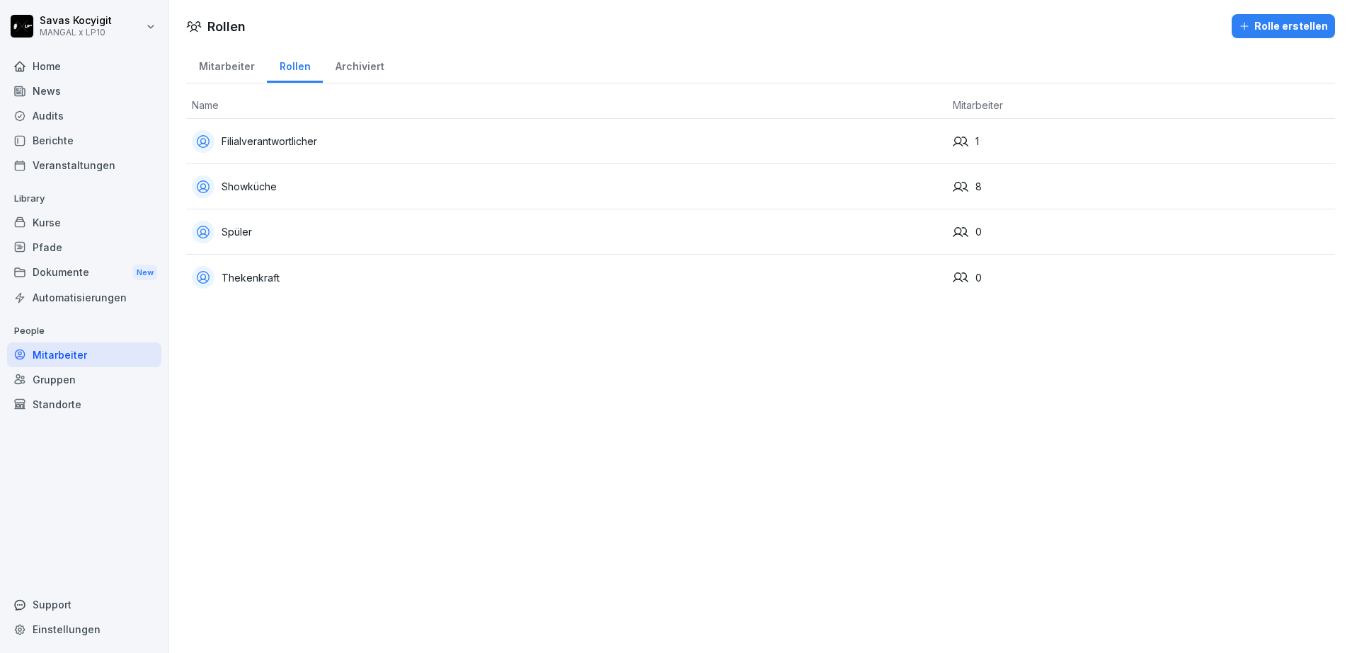
click at [343, 64] on div "Archiviert" at bounding box center [360, 65] width 74 height 36
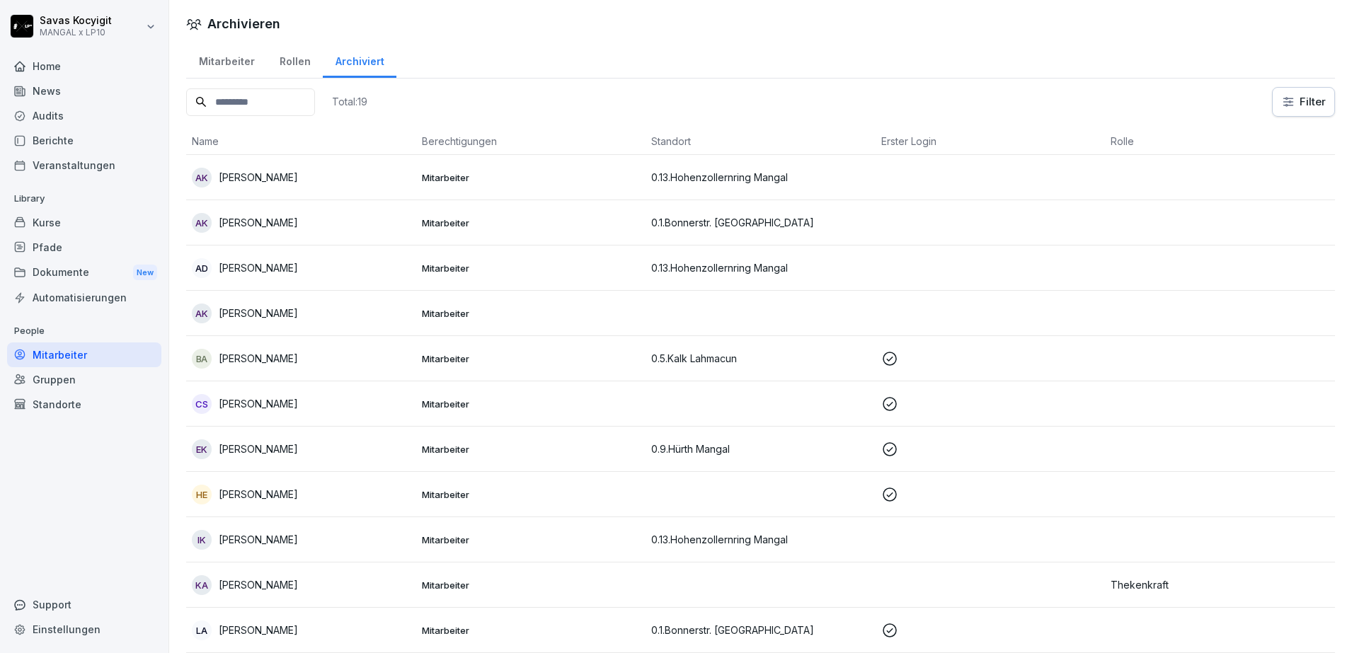
click at [285, 67] on div "Rollen" at bounding box center [295, 60] width 56 height 36
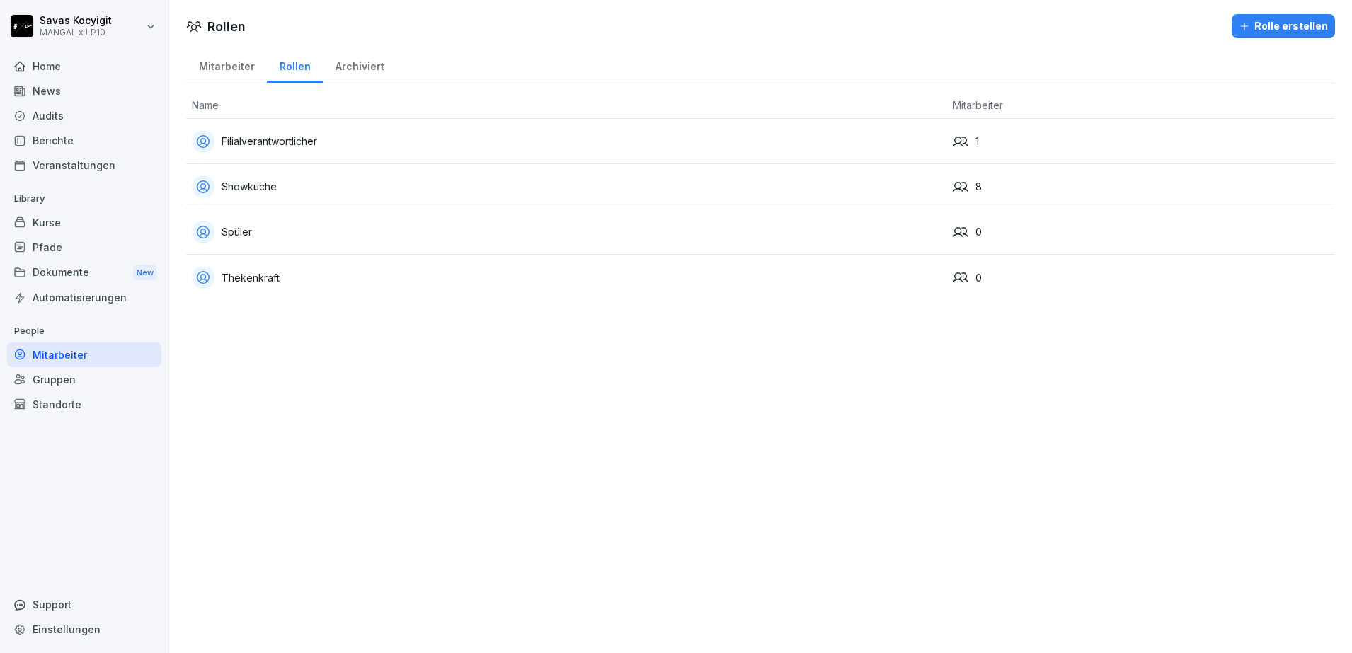
click at [259, 151] on div "Filialverantwortlicher" at bounding box center [567, 141] width 750 height 23
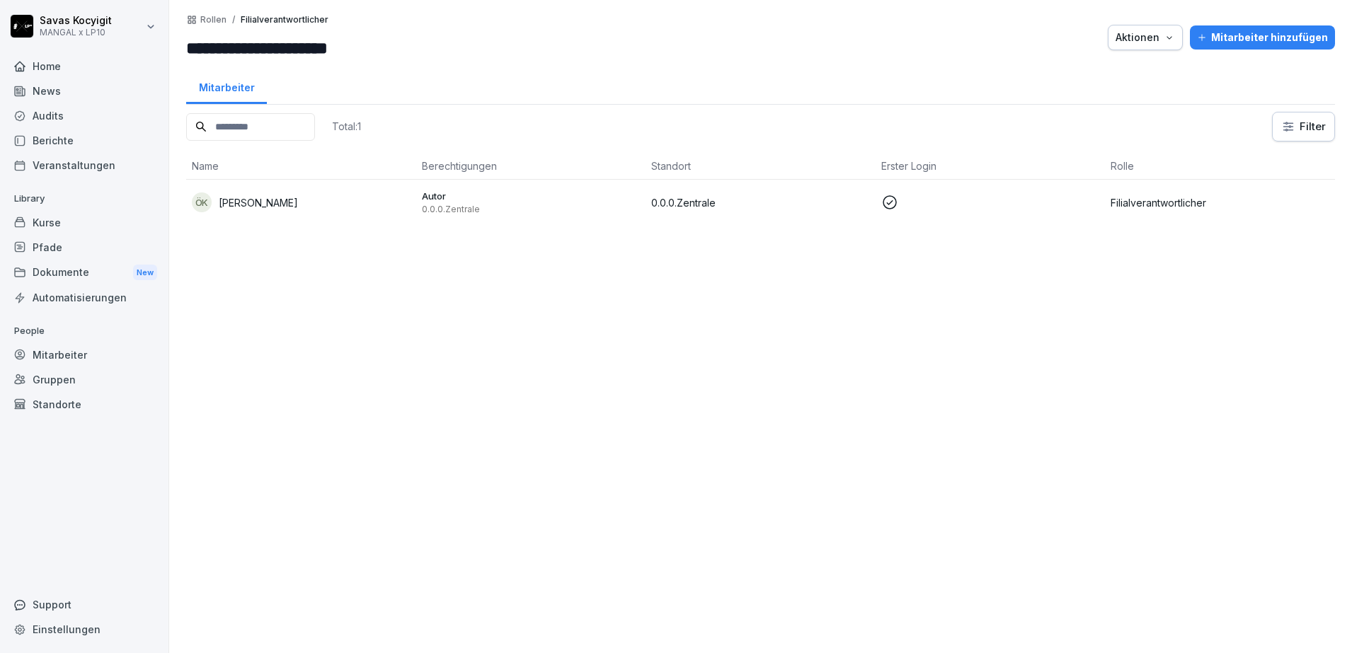
click at [201, 23] on p "Rollen" at bounding box center [213, 20] width 26 height 10
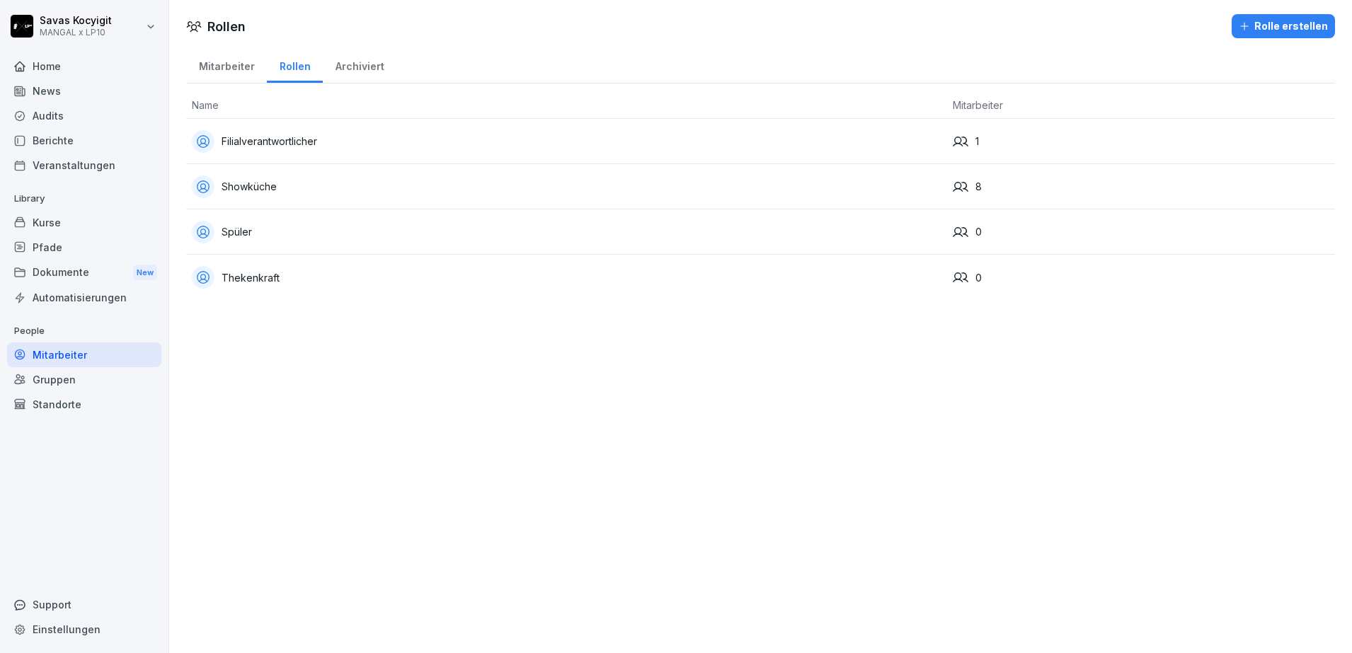
click at [104, 351] on div "Mitarbeiter" at bounding box center [84, 355] width 154 height 25
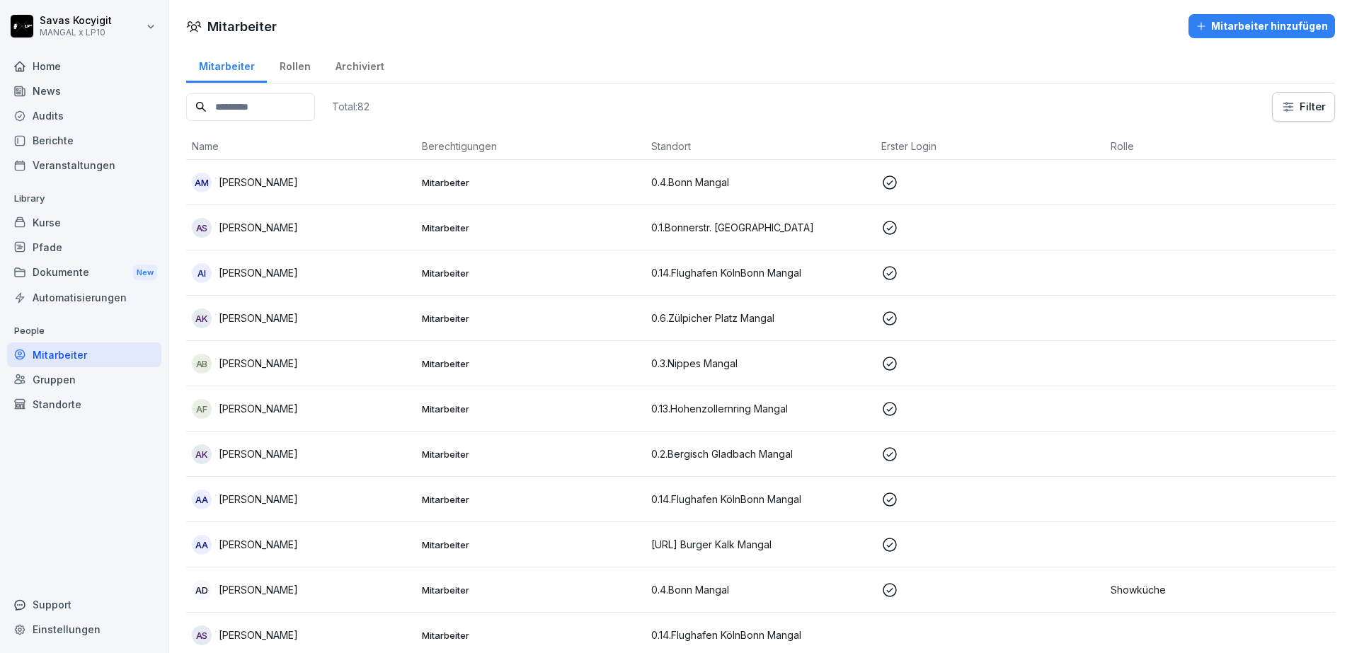
click at [251, 112] on input at bounding box center [250, 107] width 129 height 28
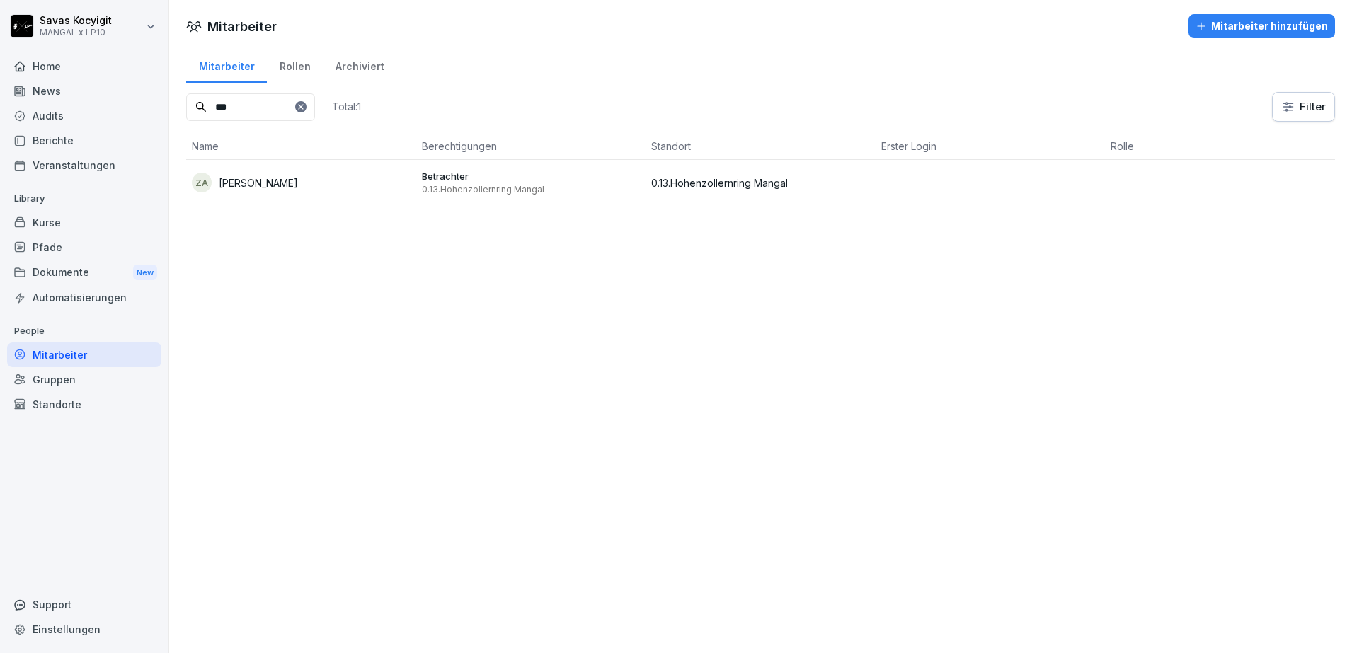
type input "***"
click at [275, 168] on td "ZA Zafer Asran" at bounding box center [301, 182] width 230 height 45
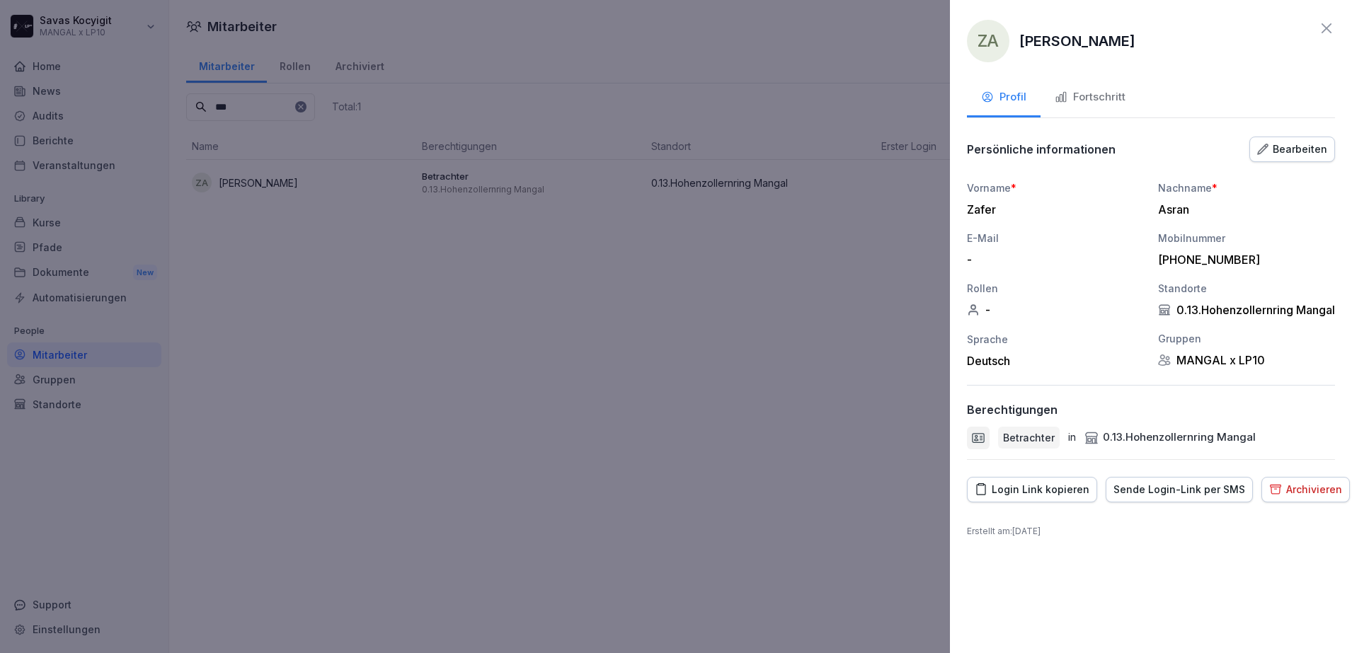
click at [1315, 159] on button "Bearbeiten" at bounding box center [1292, 149] width 86 height 25
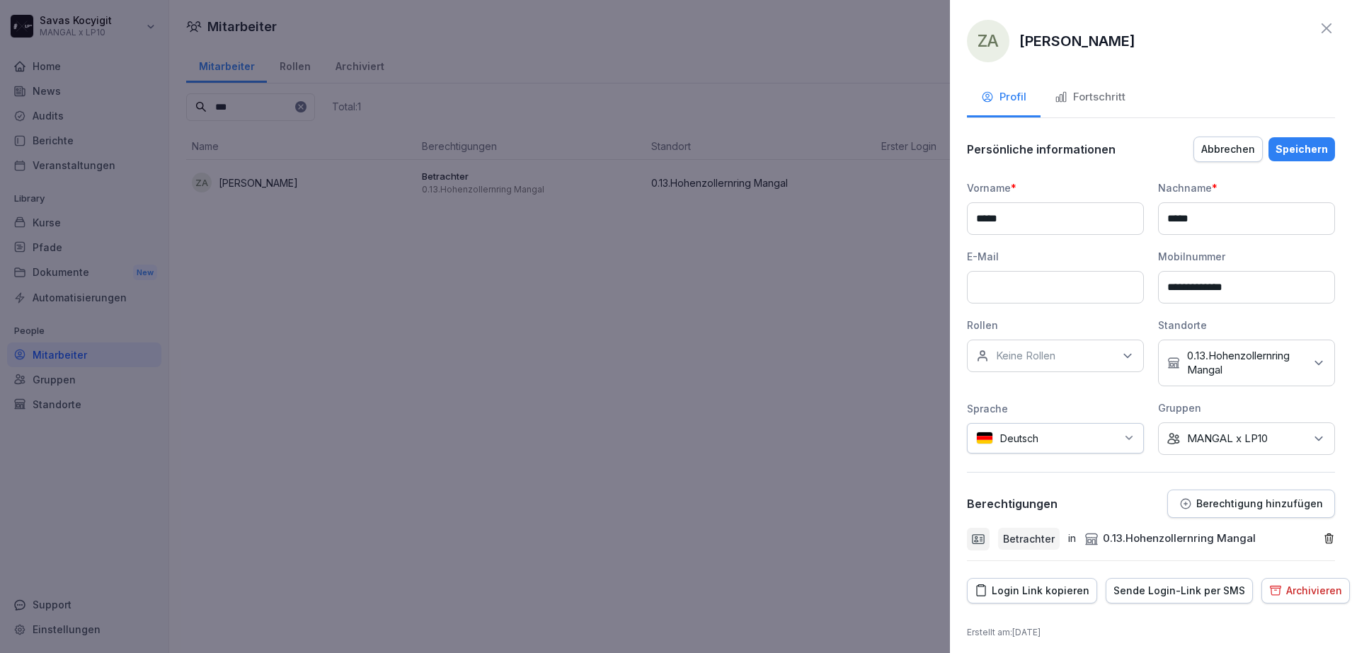
click at [1091, 366] on div "Keine Rollen" at bounding box center [1055, 356] width 177 height 33
click at [1062, 423] on label "Filialverantwortlicher" at bounding box center [1046, 421] width 99 height 13
click at [1137, 322] on div "**********" at bounding box center [1151, 317] width 368 height 275
click at [1250, 440] on p "MANGAL x LP10" at bounding box center [1227, 439] width 81 height 14
click at [1117, 478] on div "**********" at bounding box center [1151, 348] width 368 height 426
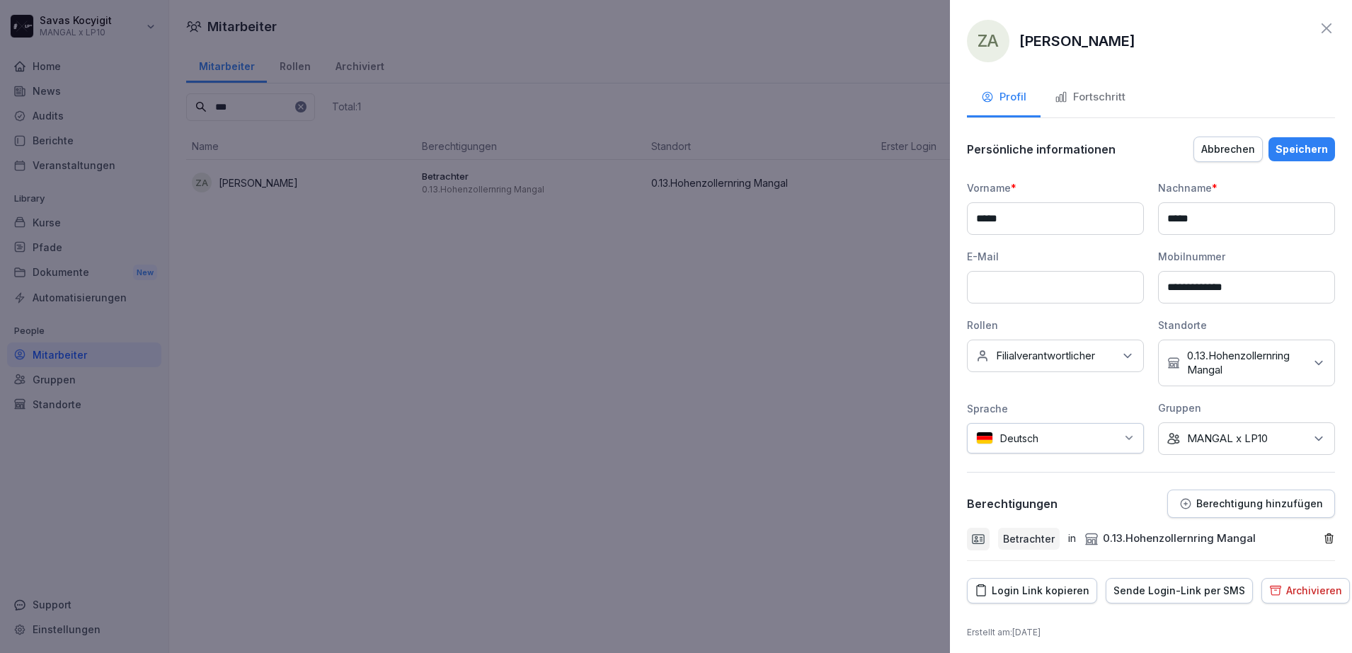
click at [1323, 537] on icon "button" at bounding box center [1329, 539] width 12 height 12
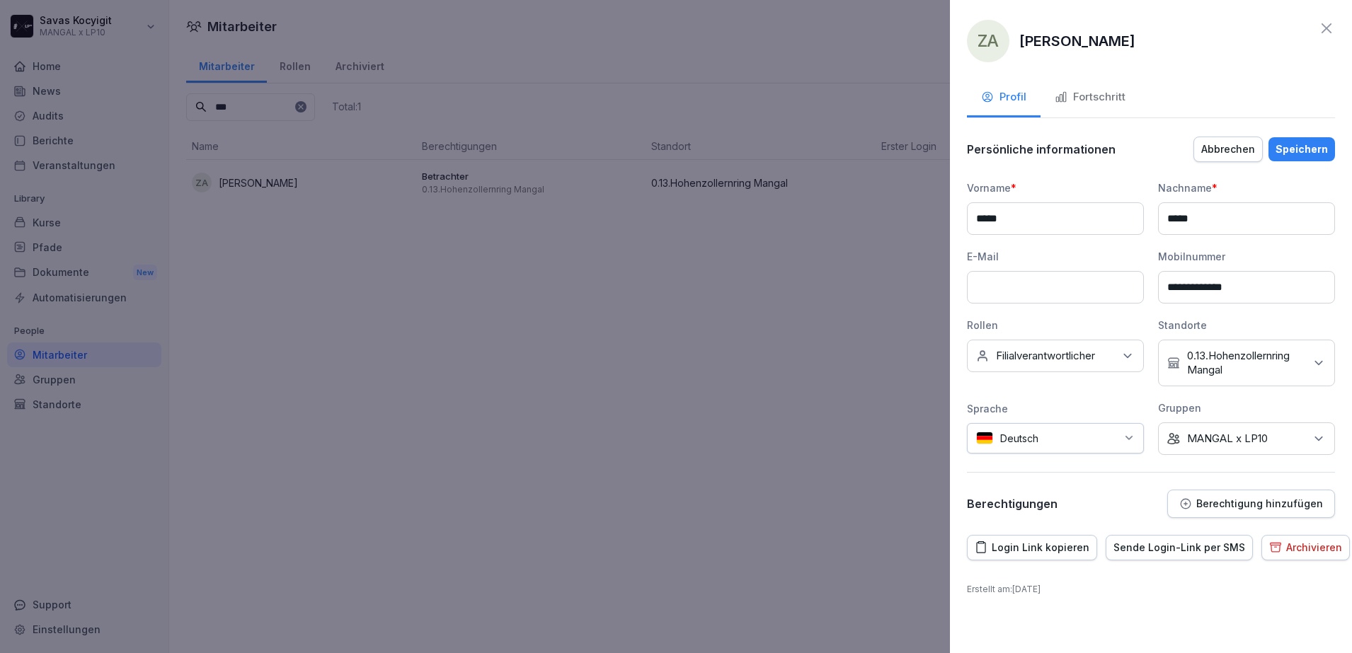
click at [1206, 423] on div "Keine Gruppe MANGAL x LP10" at bounding box center [1246, 439] width 177 height 33
click at [1172, 503] on button "MANGAL x LP10" at bounding box center [1174, 504] width 13 height 13
click at [1120, 486] on div "**********" at bounding box center [1151, 326] width 368 height 383
click at [1316, 151] on div "Speichern" at bounding box center [1301, 150] width 52 height 16
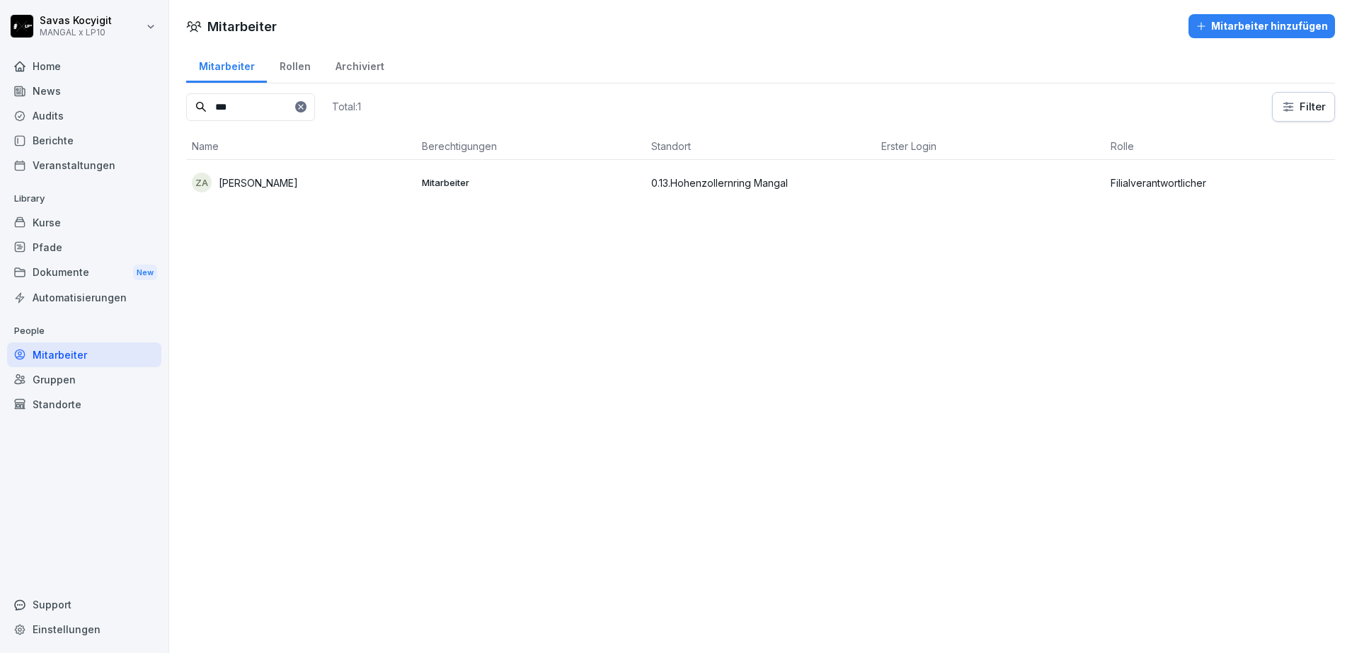
click at [207, 77] on div "Mitarbeiter" at bounding box center [226, 65] width 81 height 36
click at [305, 106] on icon at bounding box center [301, 107] width 8 height 8
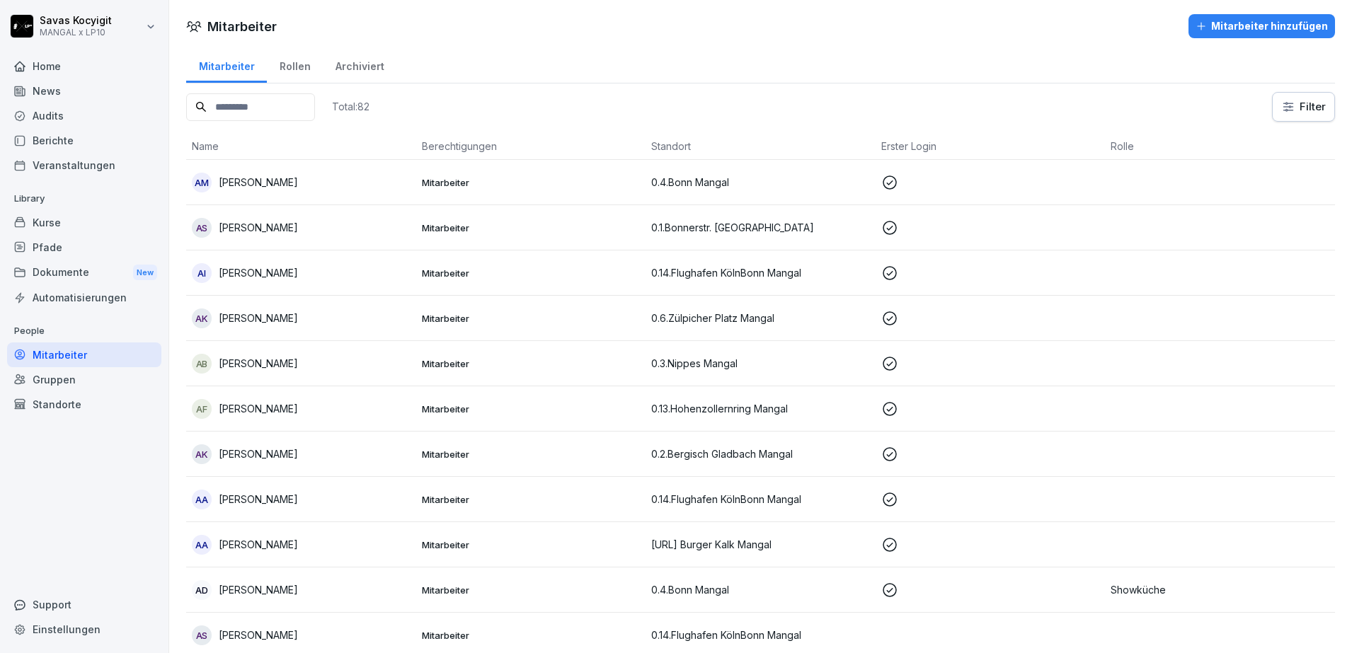
click at [71, 226] on div "Kurse" at bounding box center [84, 222] width 154 height 25
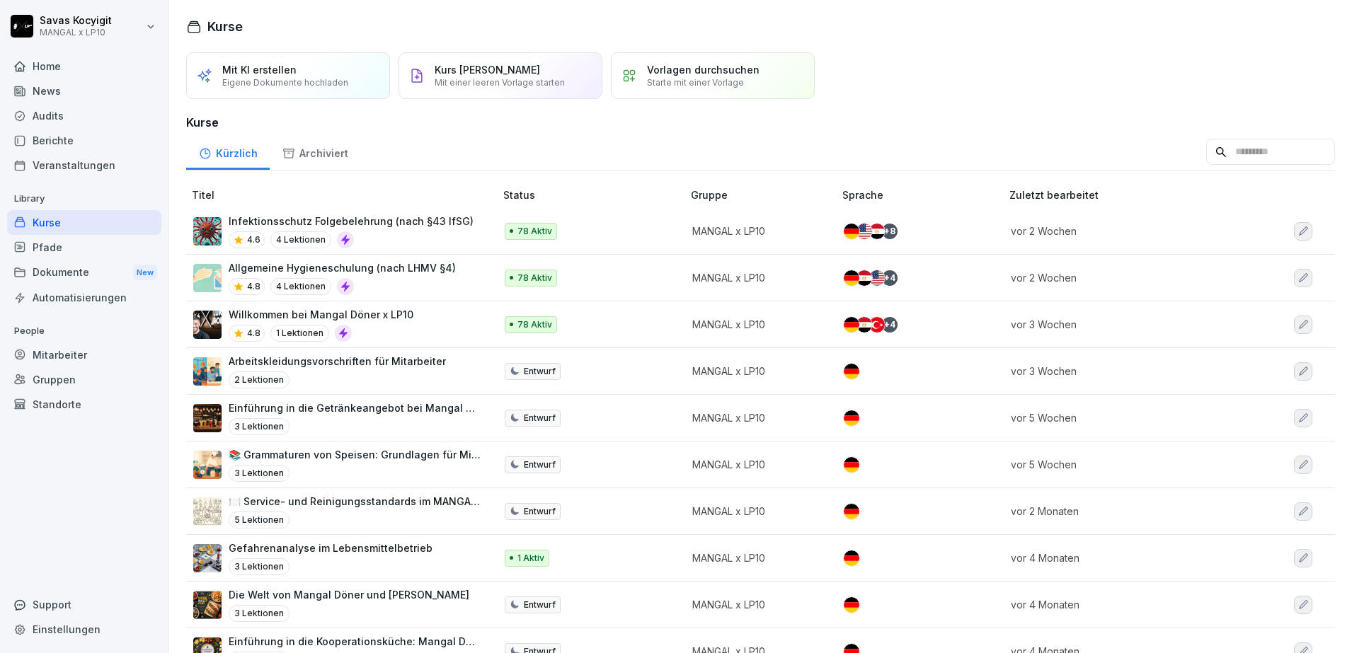
click at [76, 253] on div "Pfade" at bounding box center [84, 247] width 154 height 25
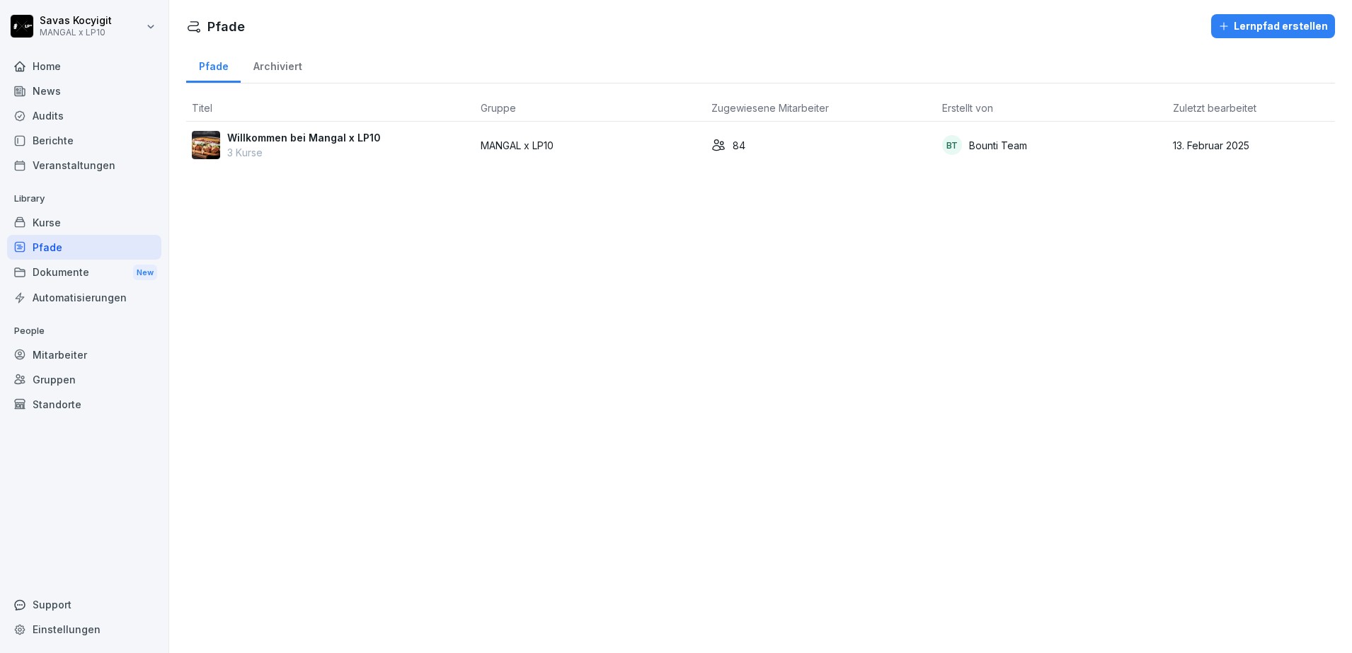
click at [346, 154] on p "3 Kurse" at bounding box center [304, 152] width 154 height 15
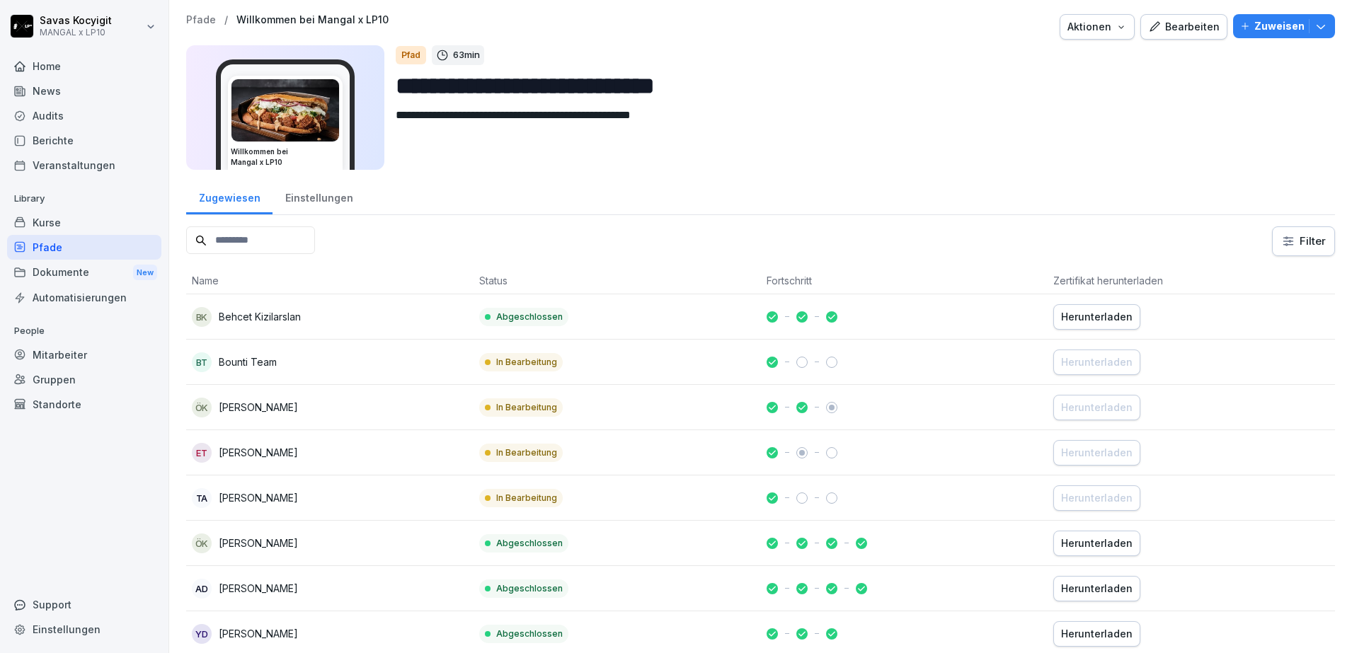
click at [1315, 29] on button "Zuweisen" at bounding box center [1284, 26] width 102 height 24
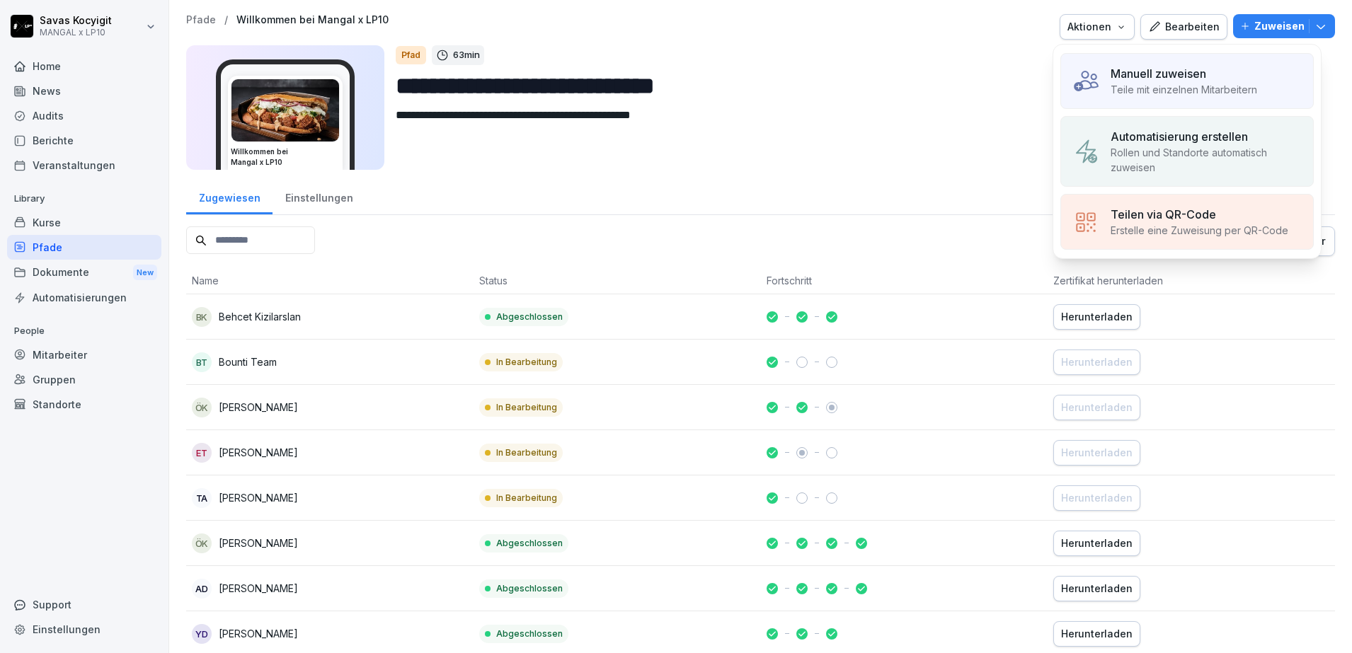
click at [1182, 79] on p "Manuell zuweisen" at bounding box center [1159, 73] width 96 height 17
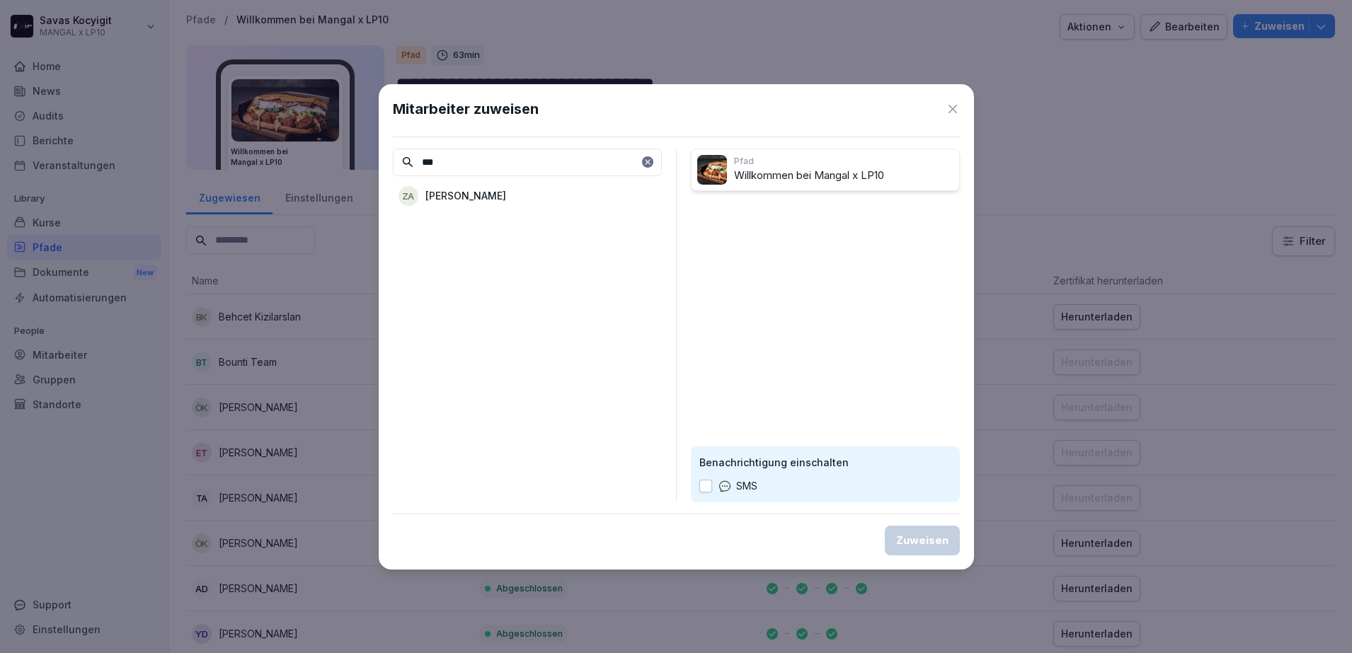
type input "***"
click at [449, 199] on p "[PERSON_NAME]" at bounding box center [465, 195] width 81 height 15
click at [706, 485] on button "button" at bounding box center [705, 486] width 13 height 13
click at [928, 535] on div "Zuweisen" at bounding box center [922, 541] width 52 height 16
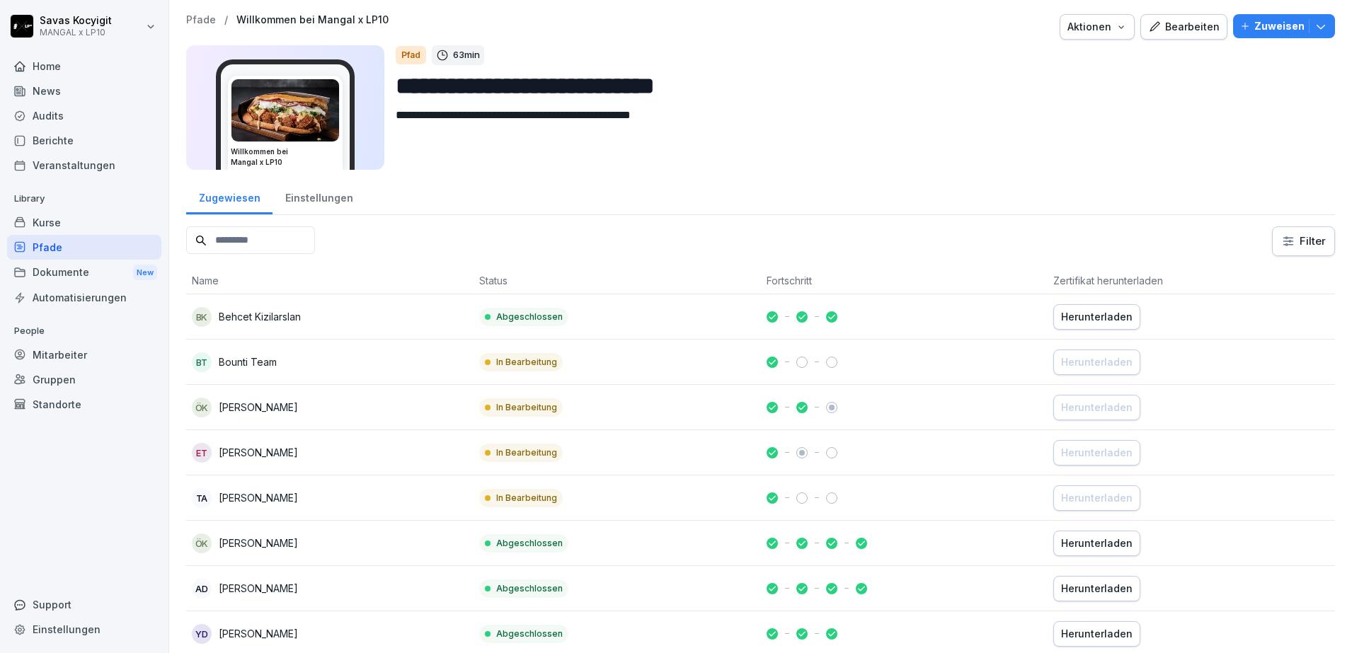
click at [50, 283] on div "Dokumente New" at bounding box center [84, 273] width 154 height 26
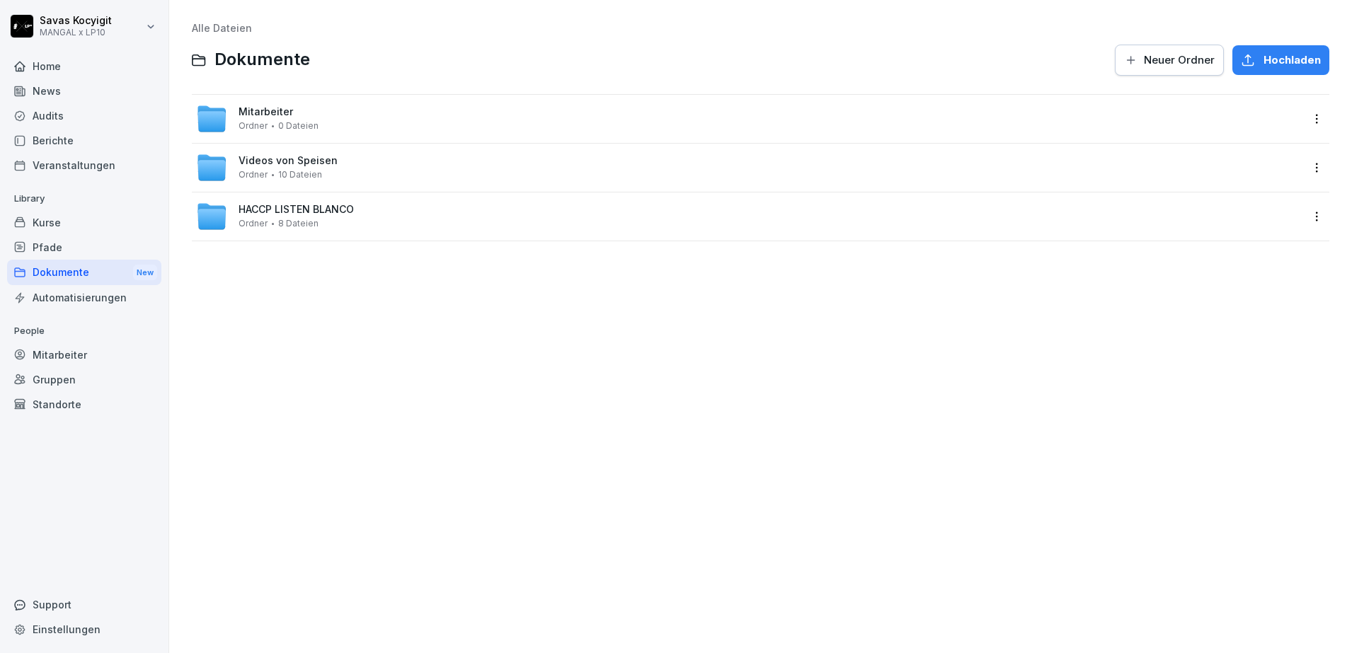
click at [51, 220] on div "Kurse" at bounding box center [84, 222] width 154 height 25
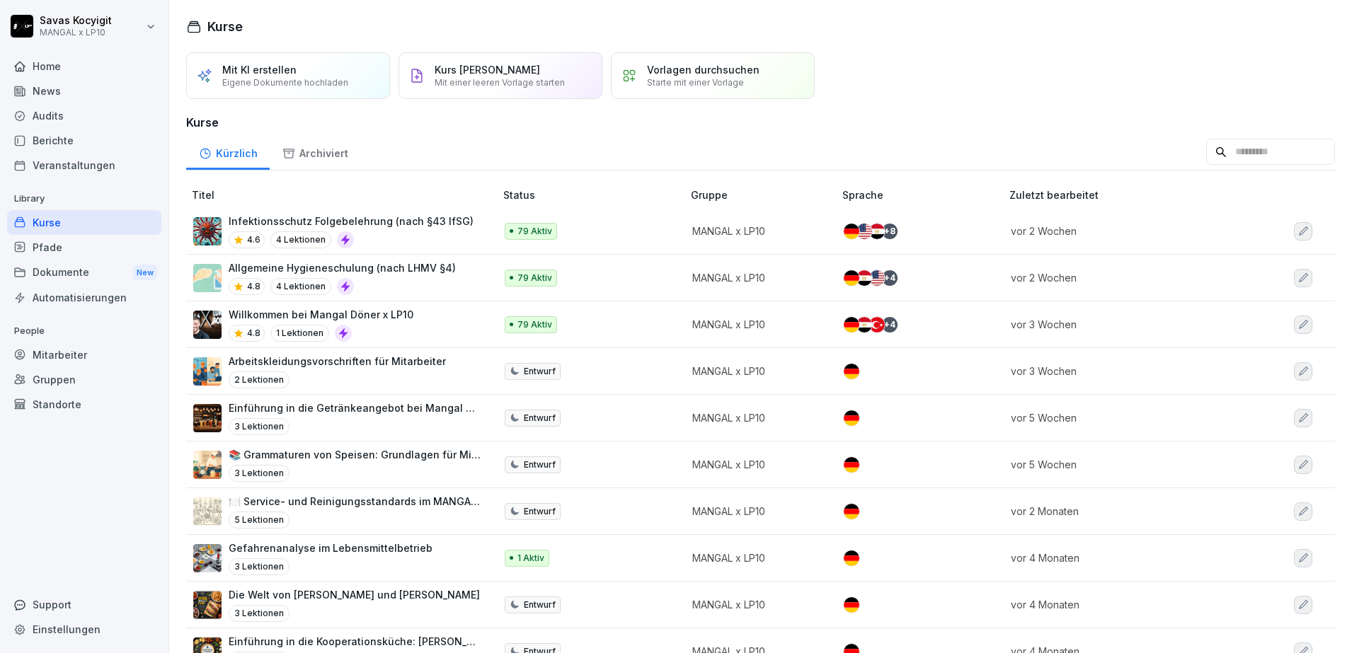
click at [77, 265] on div "Dokumente New" at bounding box center [84, 273] width 154 height 26
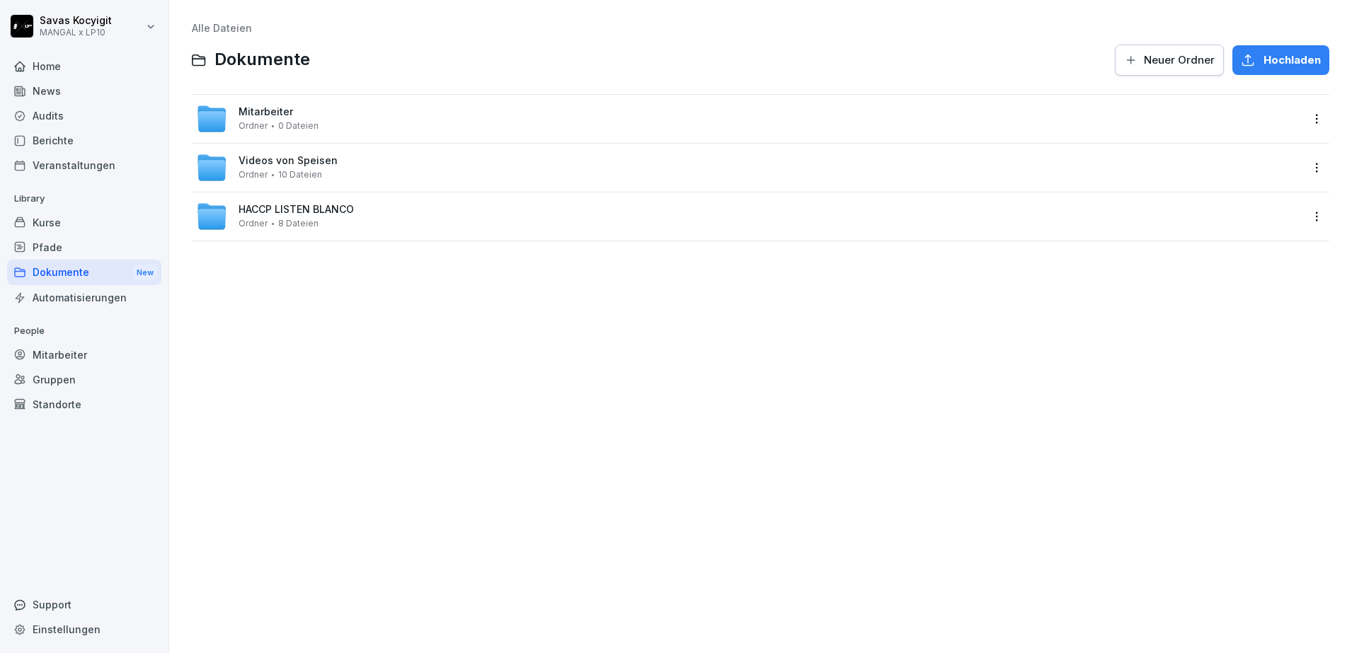
click at [70, 142] on div "Berichte" at bounding box center [84, 140] width 154 height 25
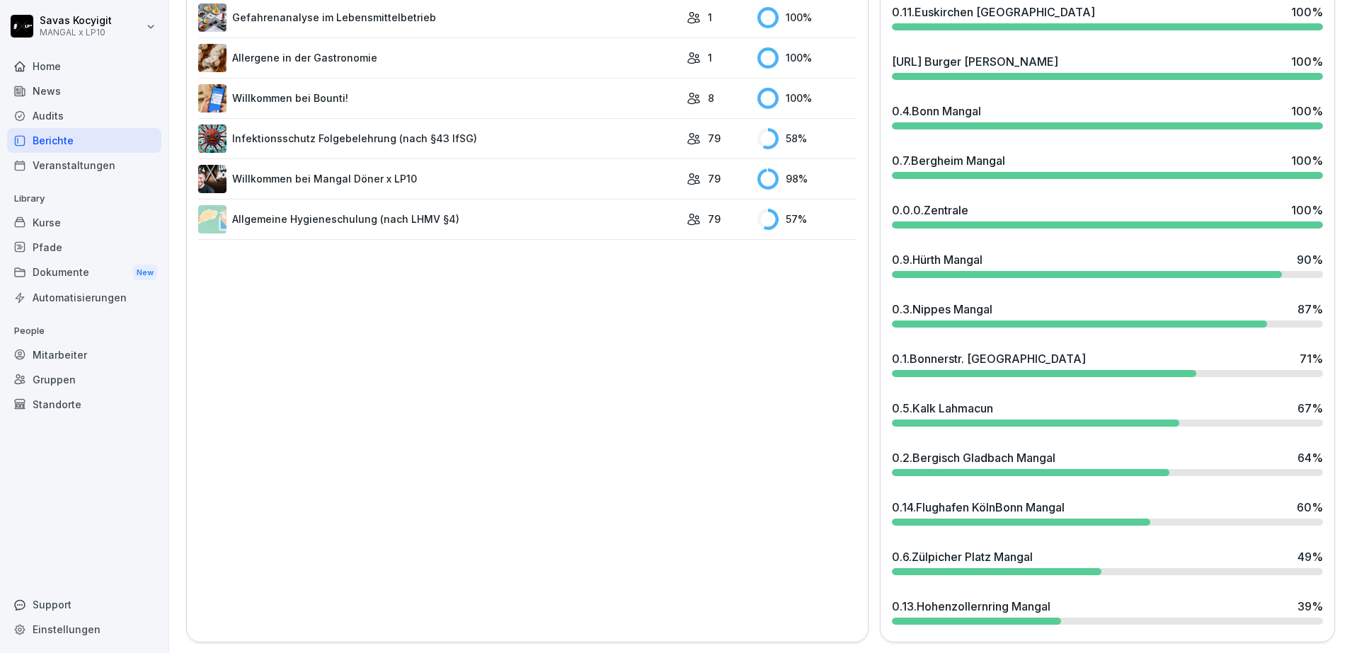
scroll to position [483, 0]
click at [982, 498] on div "0.14.Flughafen KölnBonn Mangal" at bounding box center [978, 506] width 173 height 17
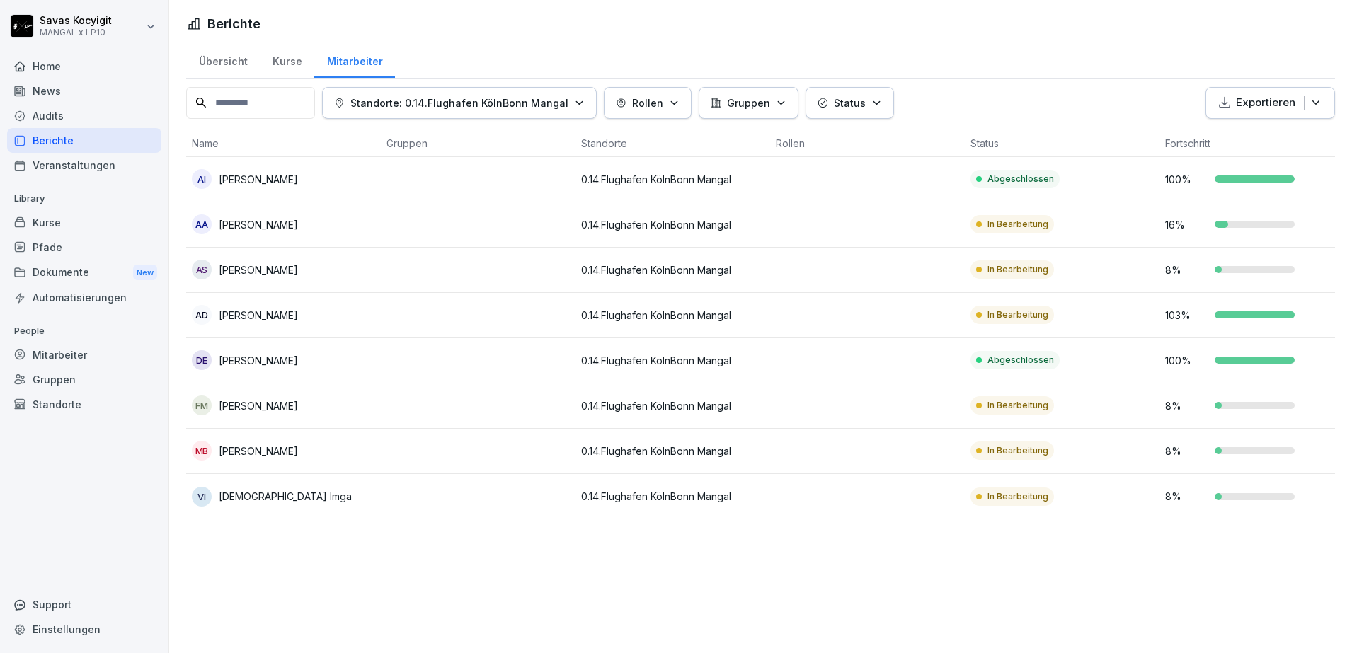
click at [1112, 593] on div "Berichte Übersicht Kurse Mitarbeiter Standorte: 0.14.Flughafen KölnBonn Mangal …" at bounding box center [760, 326] width 1183 height 653
click at [1130, 60] on div "Übersicht Kurse Mitarbeiter" at bounding box center [760, 60] width 1149 height 37
